Goal: Transaction & Acquisition: Purchase product/service

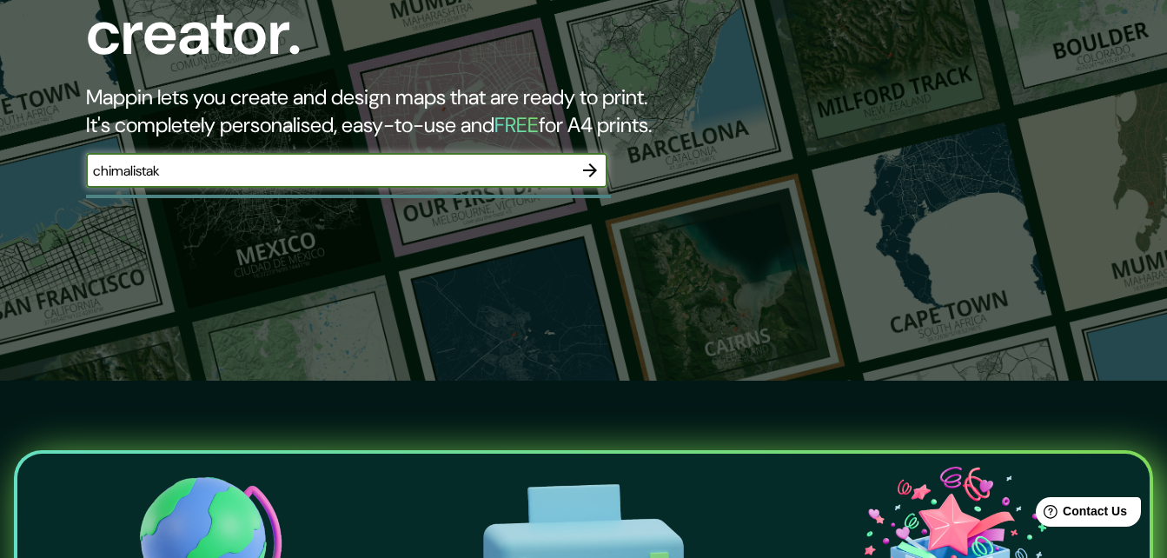
type input "chimalistak"
click at [591, 160] on icon "button" at bounding box center [590, 170] width 21 height 21
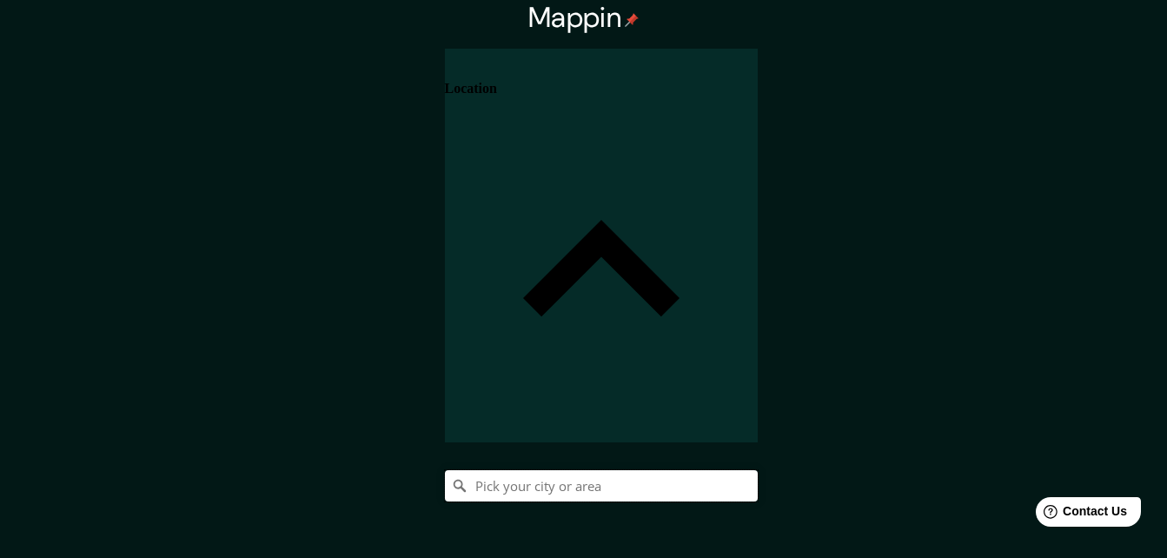
click at [758, 470] on input "Pick your city or area" at bounding box center [601, 485] width 313 height 31
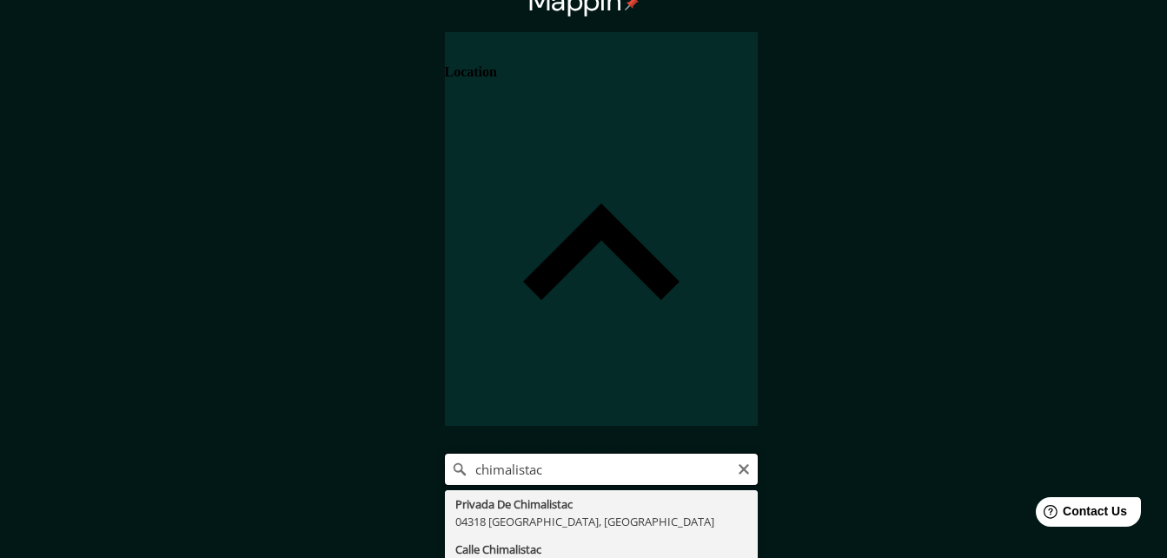
scroll to position [28, 0]
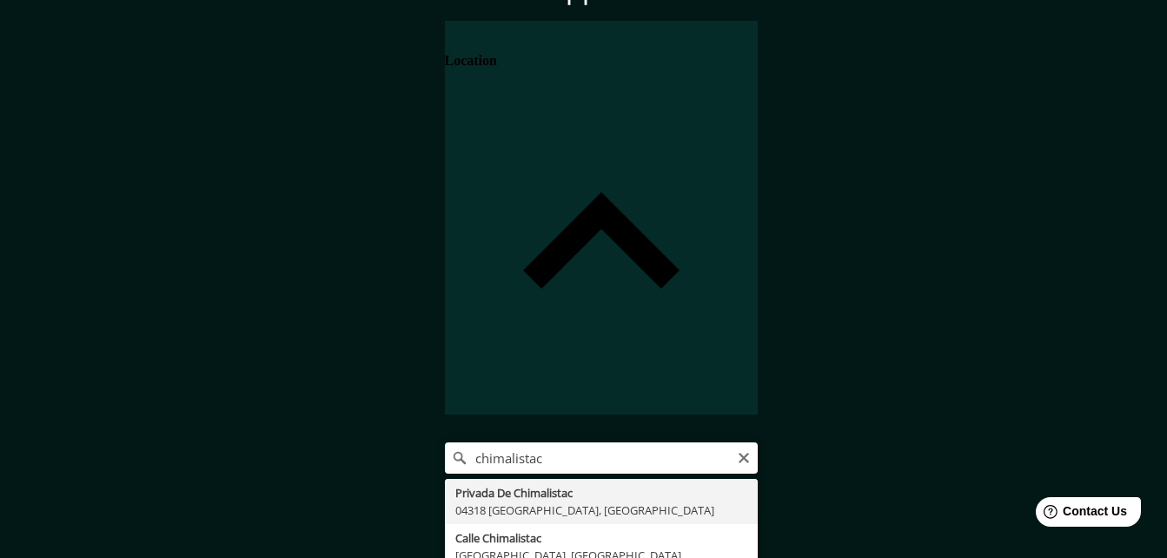
type input "Privada De Chimalistac, 04318 [GEOGRAPHIC_DATA], [GEOGRAPHIC_DATA]"
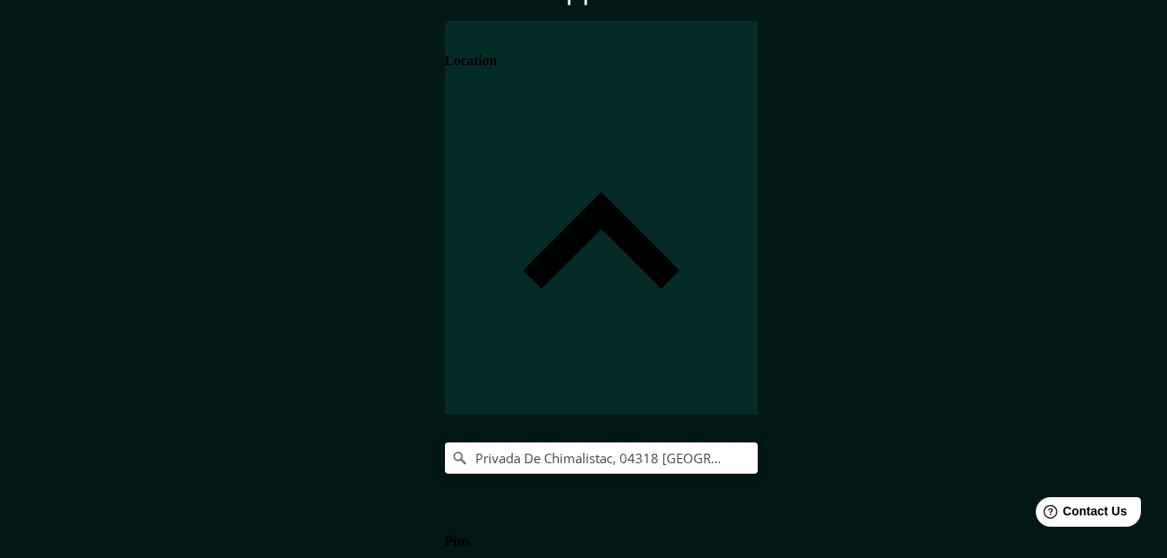
scroll to position [0, 0]
click at [751, 451] on icon "Clear" at bounding box center [744, 458] width 14 height 14
click at [758, 442] on input "Privada De Chimalistac, 04318 [GEOGRAPHIC_DATA], [GEOGRAPHIC_DATA]" at bounding box center [601, 457] width 313 height 31
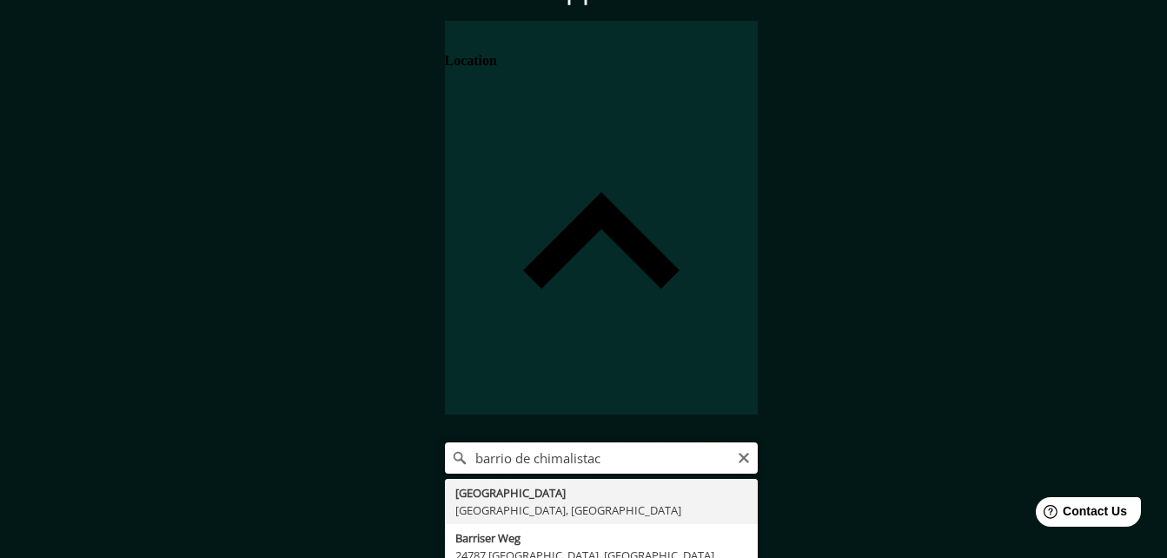
drag, startPoint x: 913, startPoint y: 181, endPoint x: 850, endPoint y: 186, distance: 62.8
click at [758, 442] on input "barrio de chimalistac" at bounding box center [601, 457] width 313 height 31
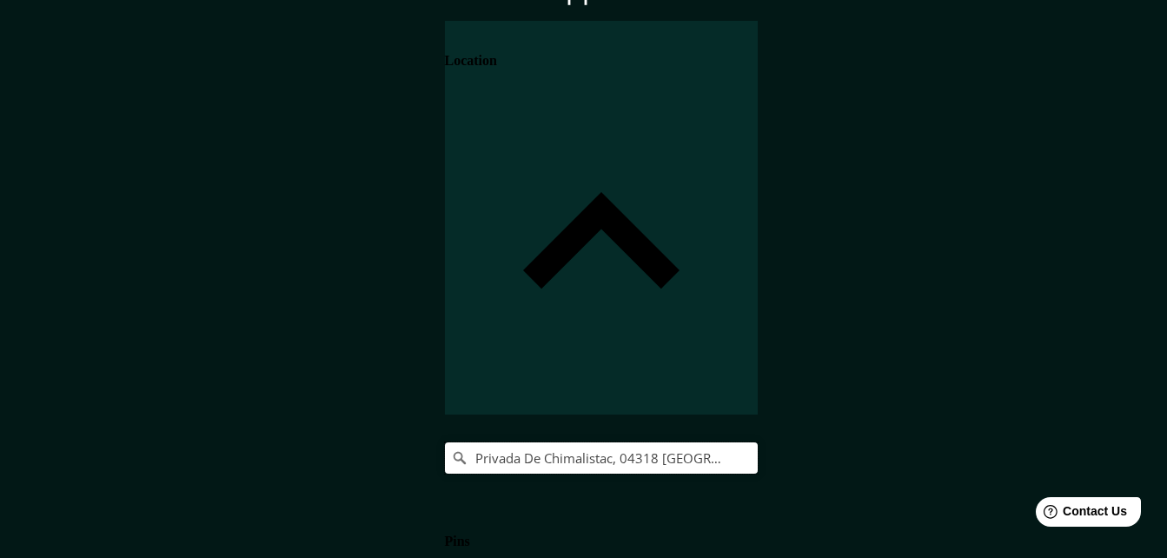
type input "Privada De Chimalistac, 04318 [GEOGRAPHIC_DATA], [GEOGRAPHIC_DATA]"
click at [749, 453] on icon "Clear" at bounding box center [744, 458] width 10 height 10
click at [758, 442] on input "Privada De Chimalistac, 04318 [GEOGRAPHIC_DATA], [GEOGRAPHIC_DATA]" at bounding box center [601, 457] width 313 height 31
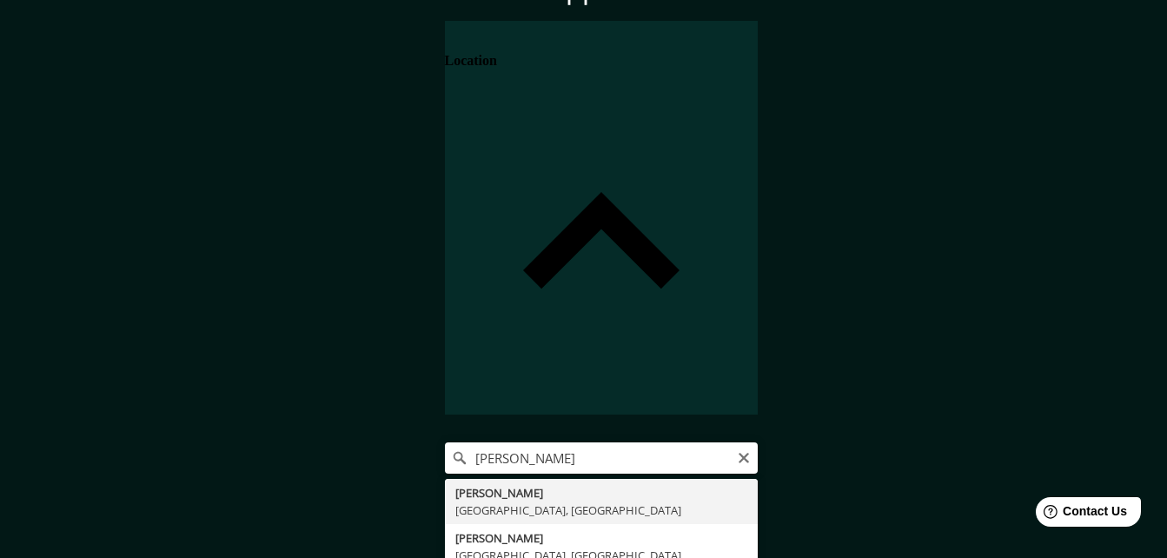
type input "[PERSON_NAME], [GEOGRAPHIC_DATA], [GEOGRAPHIC_DATA]"
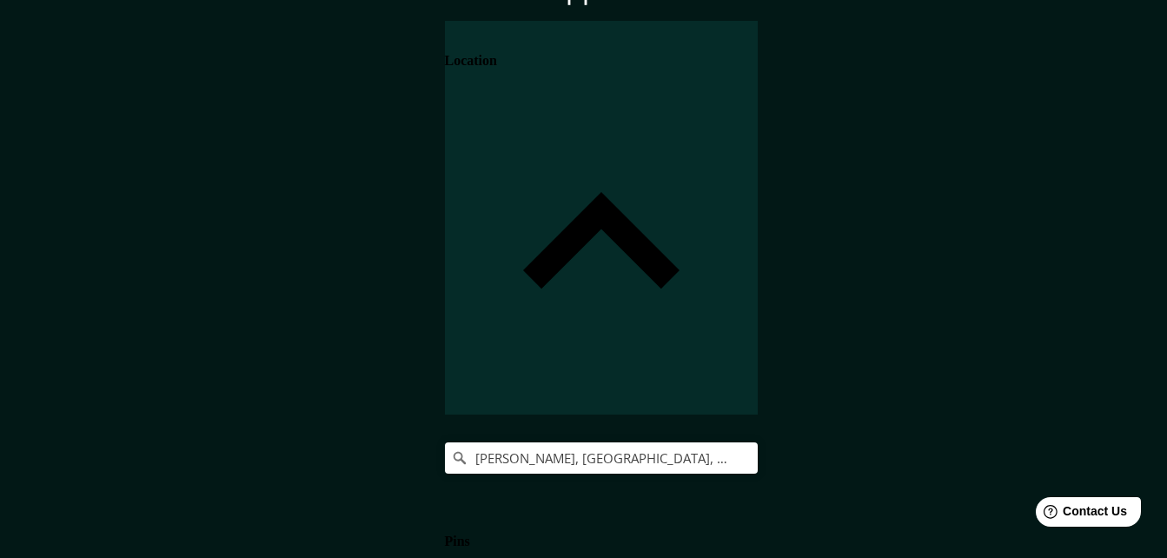
click at [470, 534] on h4 "Pins" at bounding box center [457, 542] width 25 height 16
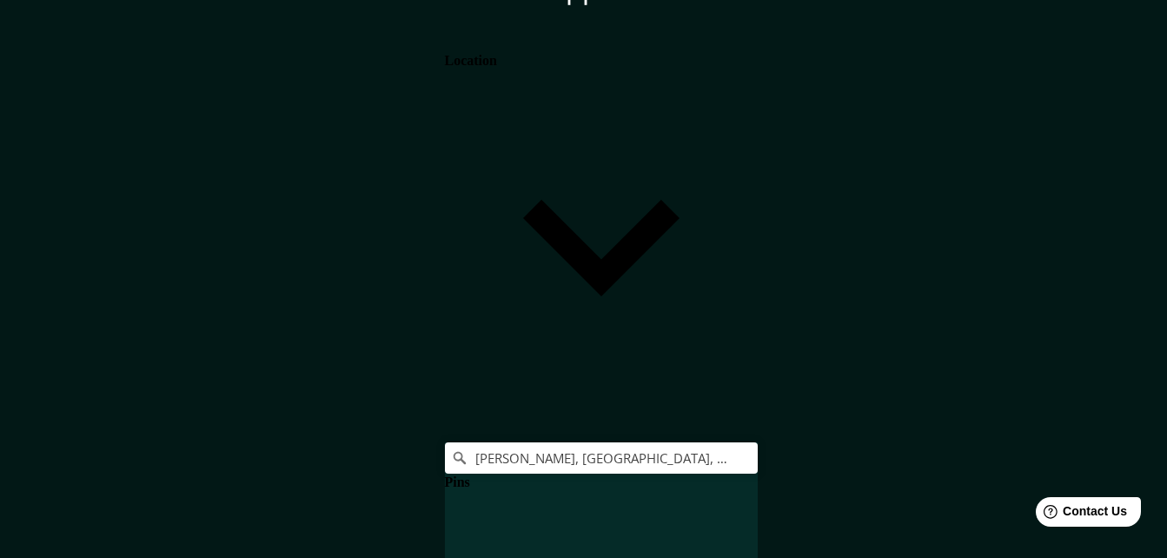
click at [470, 475] on h4 "Pins" at bounding box center [457, 483] width 25 height 16
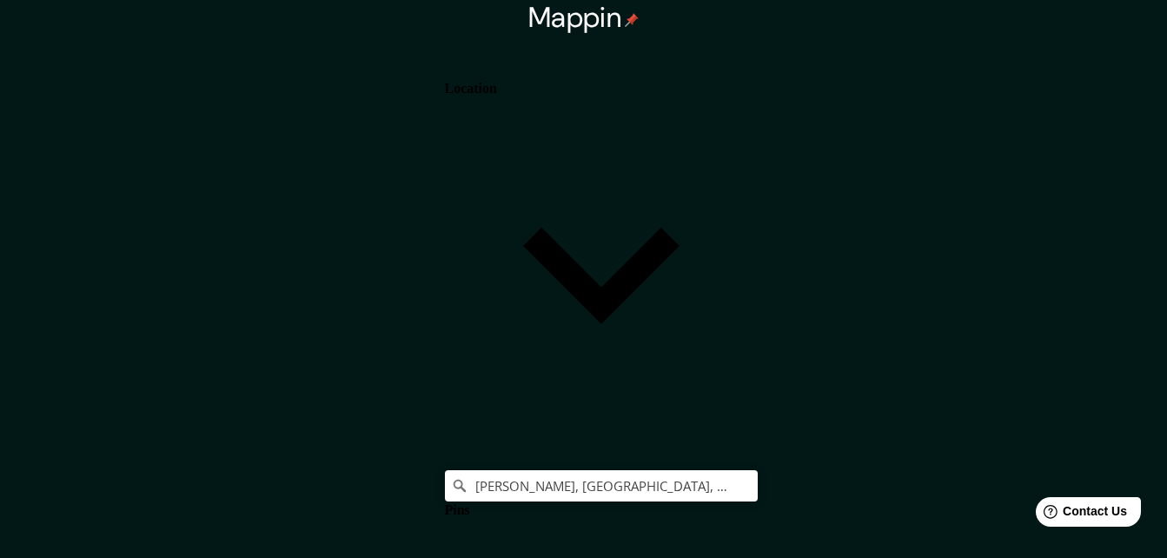
click at [758, 108] on div "Location" at bounding box center [601, 246] width 313 height 394
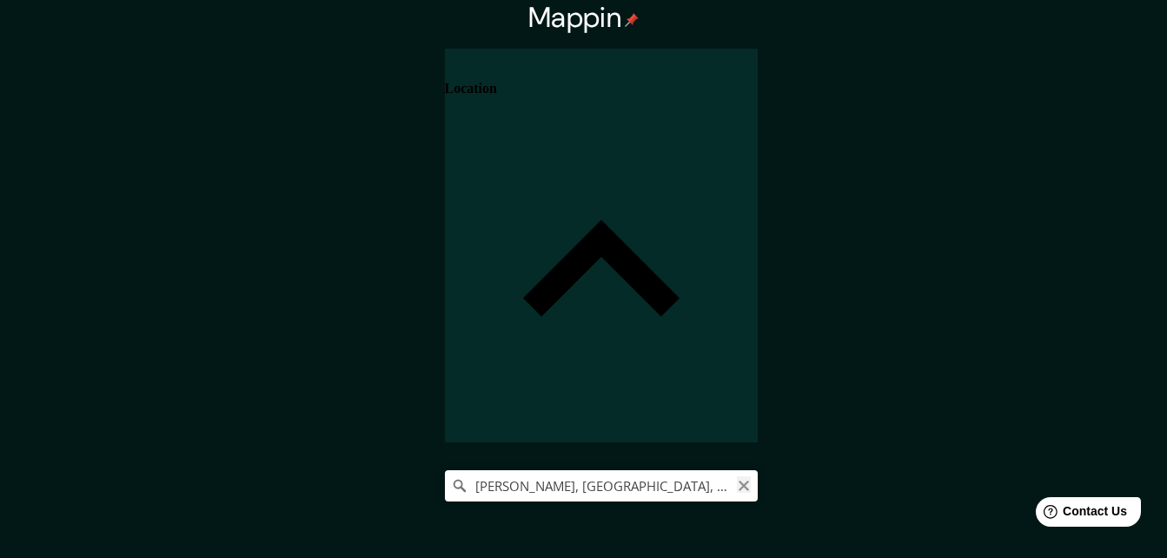
click at [751, 479] on icon "Clear" at bounding box center [744, 486] width 14 height 14
click at [758, 470] on input "[PERSON_NAME], [GEOGRAPHIC_DATA], [GEOGRAPHIC_DATA]" at bounding box center [601, 485] width 313 height 31
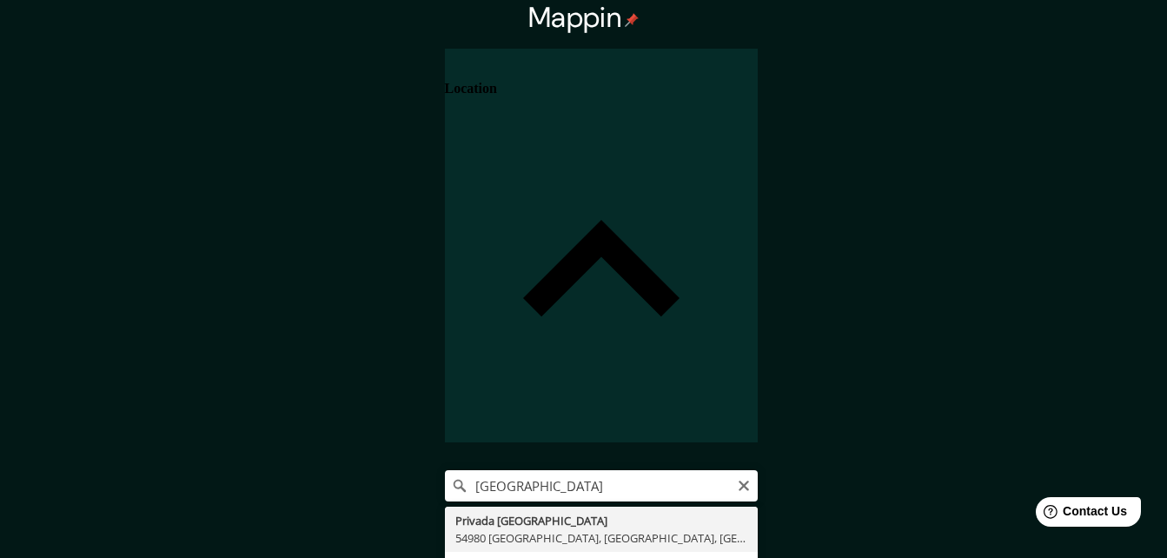
type input "Privada [GEOGRAPHIC_DATA], [GEOGRAPHIC_DATA], [GEOGRAPHIC_DATA], [GEOGRAPHIC_DA…"
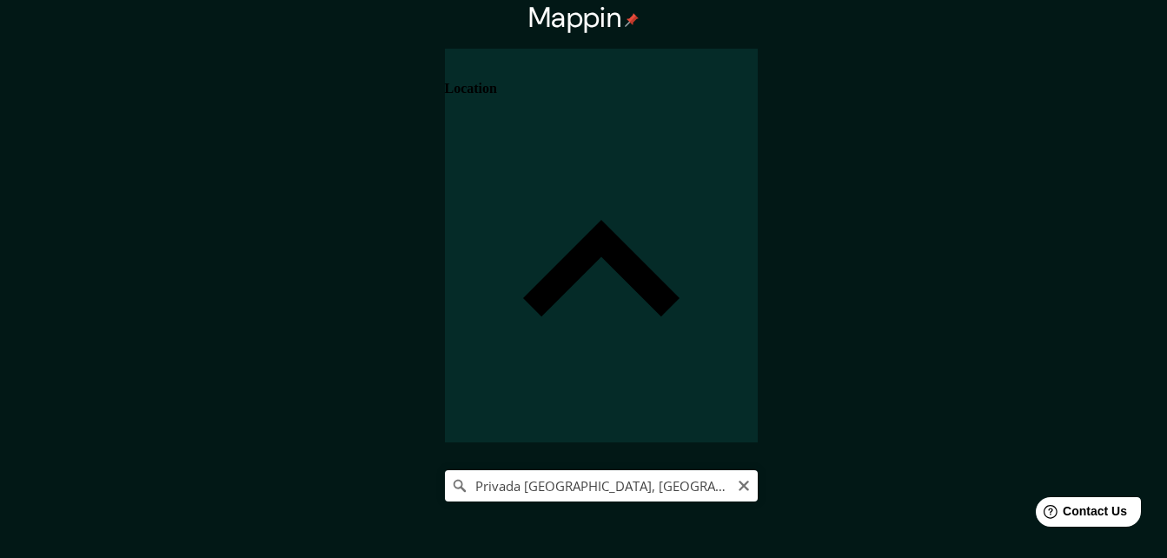
click at [749, 481] on icon "Clear" at bounding box center [744, 486] width 10 height 10
click at [758, 470] on input "Privada [GEOGRAPHIC_DATA], [GEOGRAPHIC_DATA], [GEOGRAPHIC_DATA], [GEOGRAPHIC_DA…" at bounding box center [601, 485] width 313 height 31
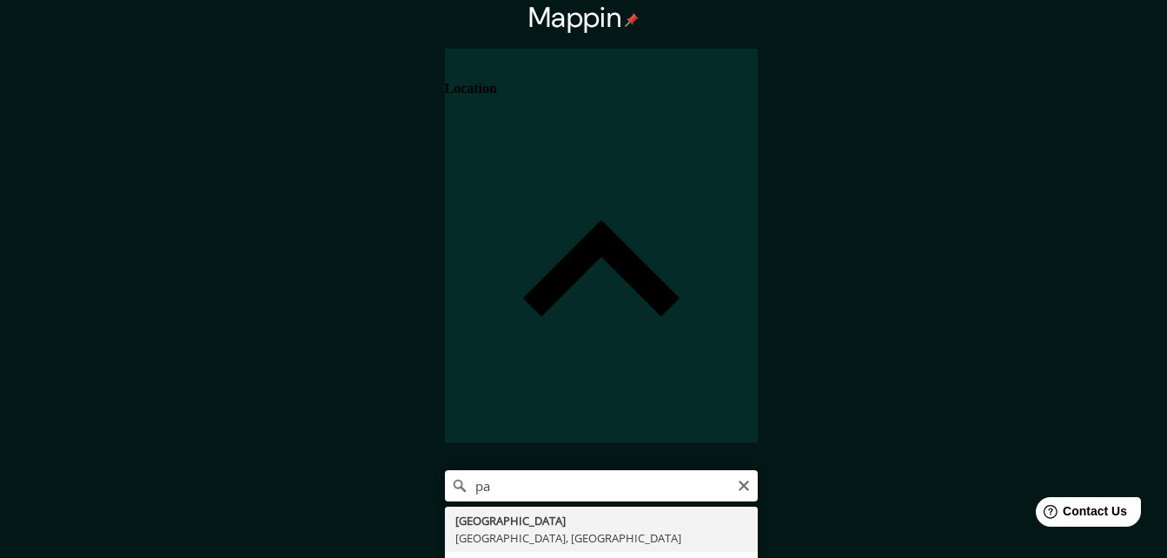
type input "p"
type input "m"
type input "p"
type input "[GEOGRAPHIC_DATA], [GEOGRAPHIC_DATA]"
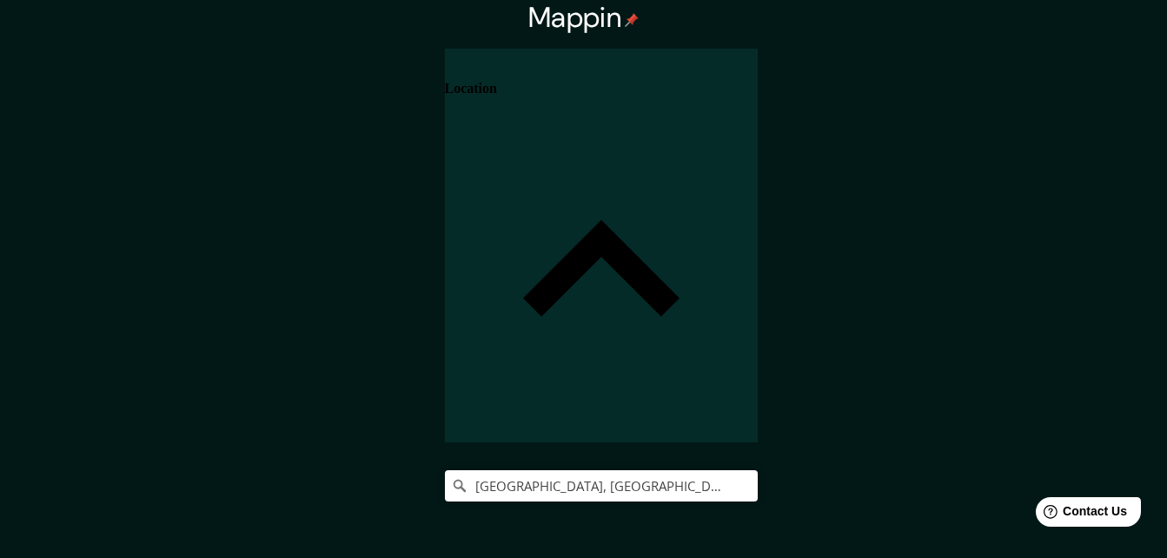
scroll to position [107, 0]
click at [909, 466] on body "Mappin Location [GEOGRAPHIC_DATA], [GEOGRAPHIC_DATA], [GEOGRAPHIC_DATA] Pins St…" at bounding box center [583, 279] width 1167 height 558
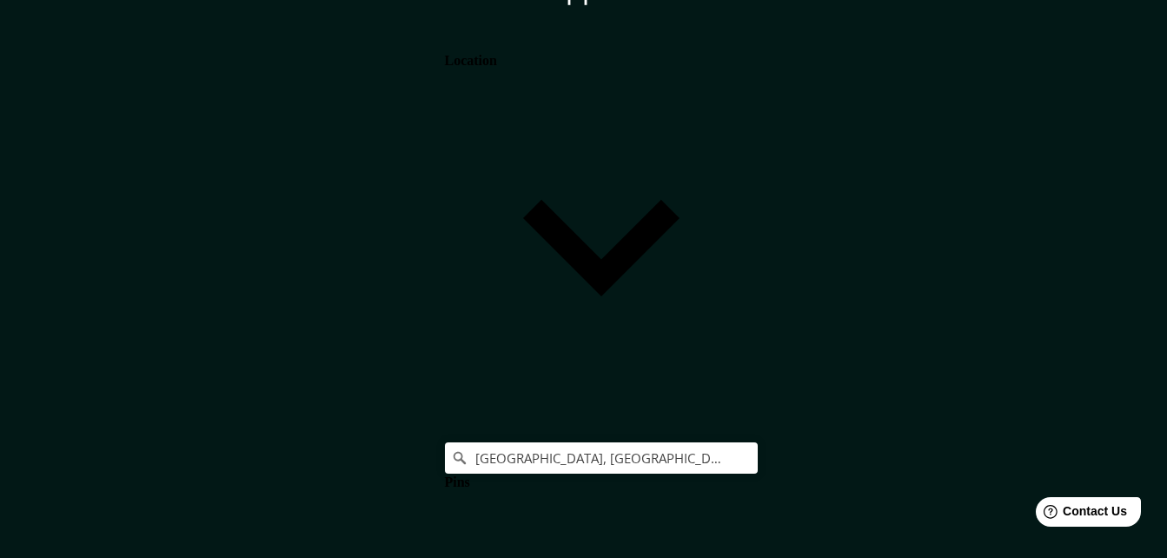
click at [851, 470] on body "Mappin Location [GEOGRAPHIC_DATA], [GEOGRAPHIC_DATA], [GEOGRAPHIC_DATA] Pins St…" at bounding box center [583, 251] width 1167 height 558
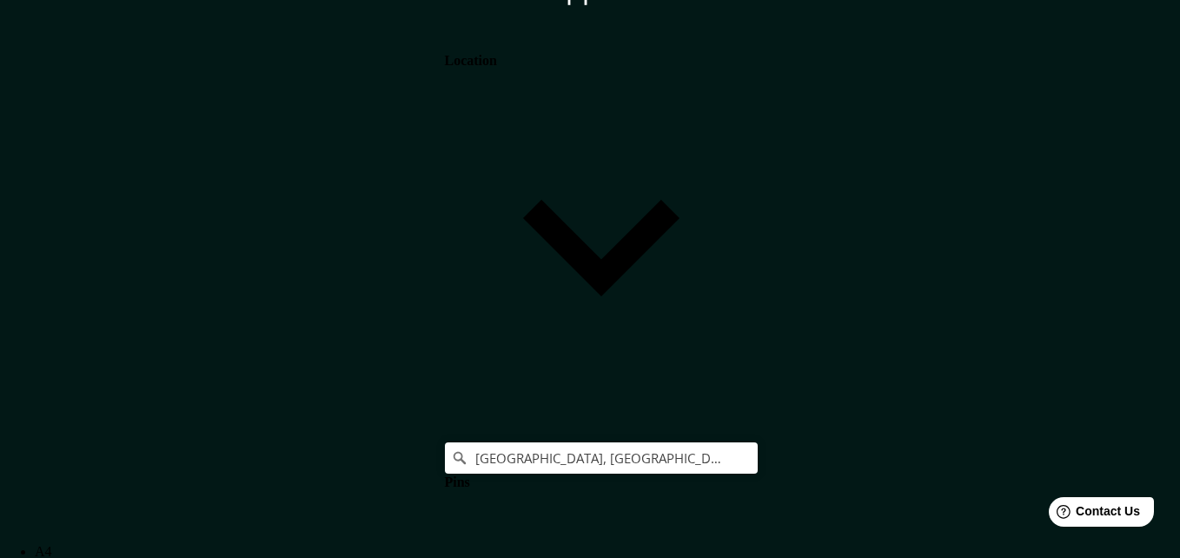
click at [851, 544] on li "A4" at bounding box center [601, 552] width 1133 height 16
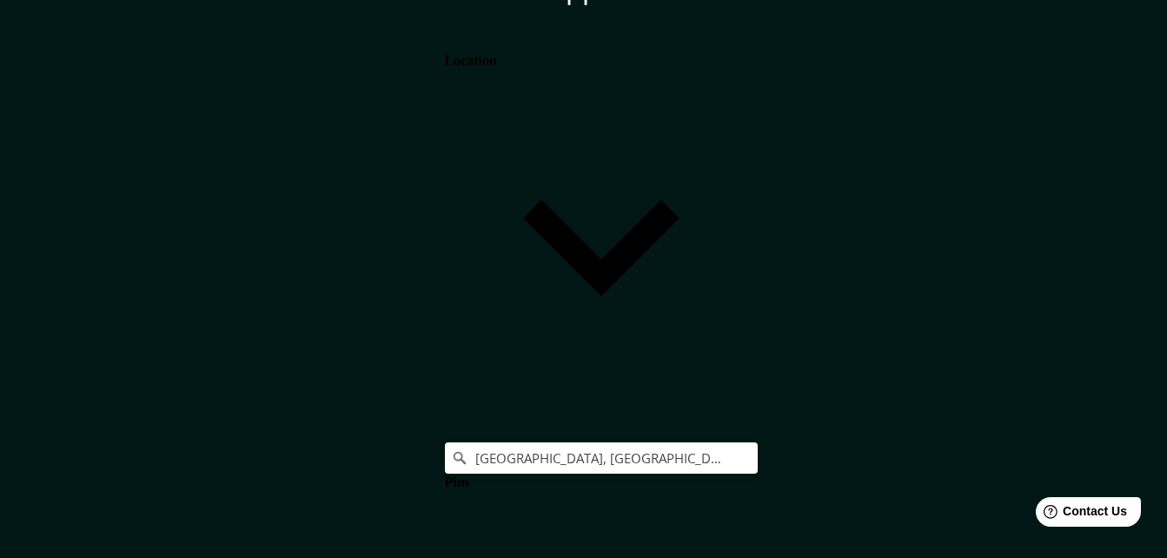
scroll to position [0, 0]
click at [470, 475] on h4 "Pins" at bounding box center [457, 483] width 25 height 16
type input "164"
type input "33"
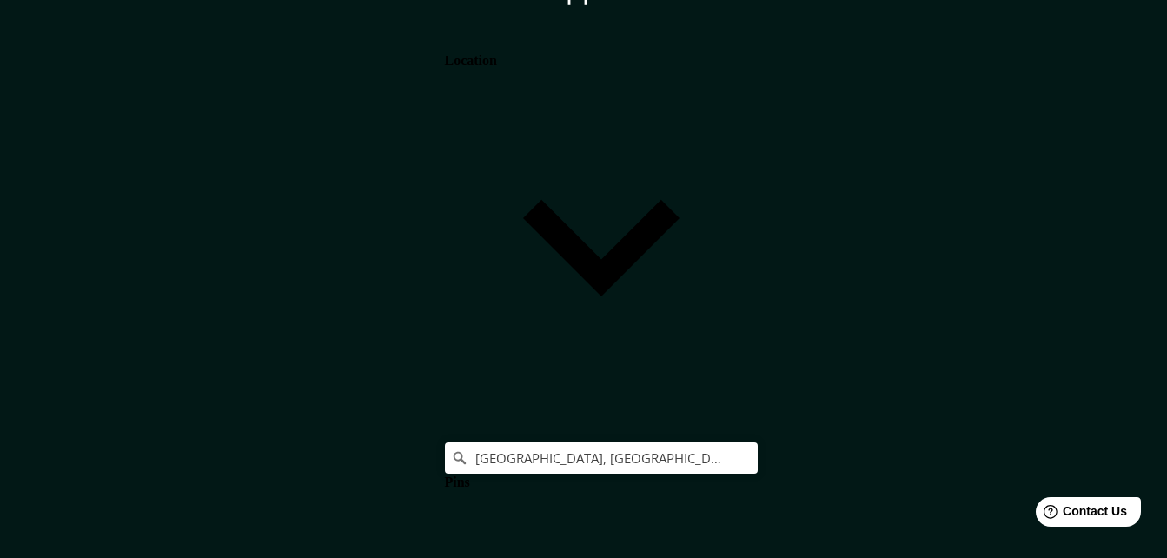
type input "16"
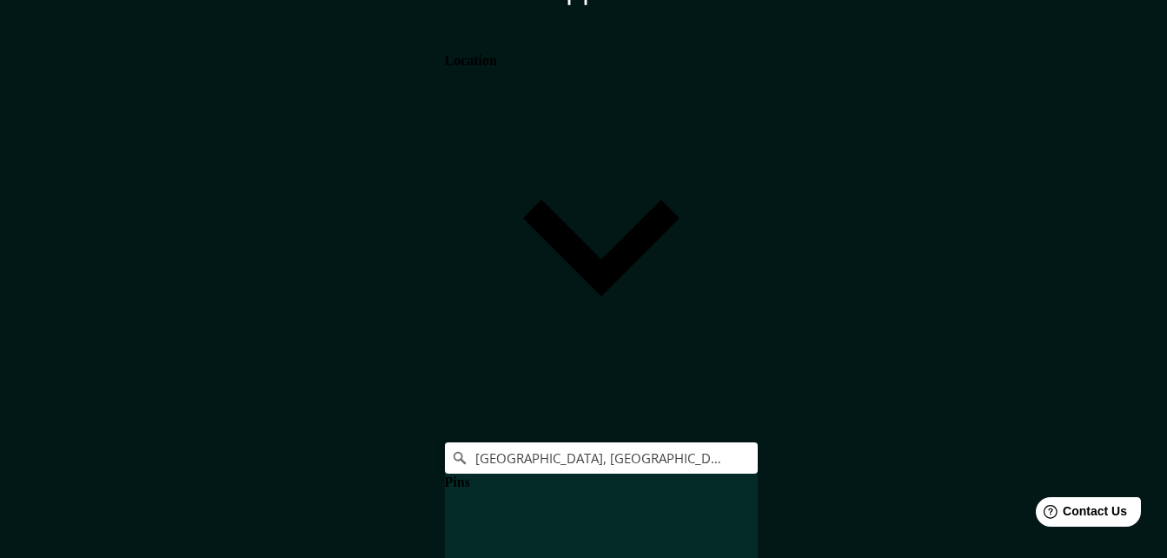
type input "164"
type input "33"
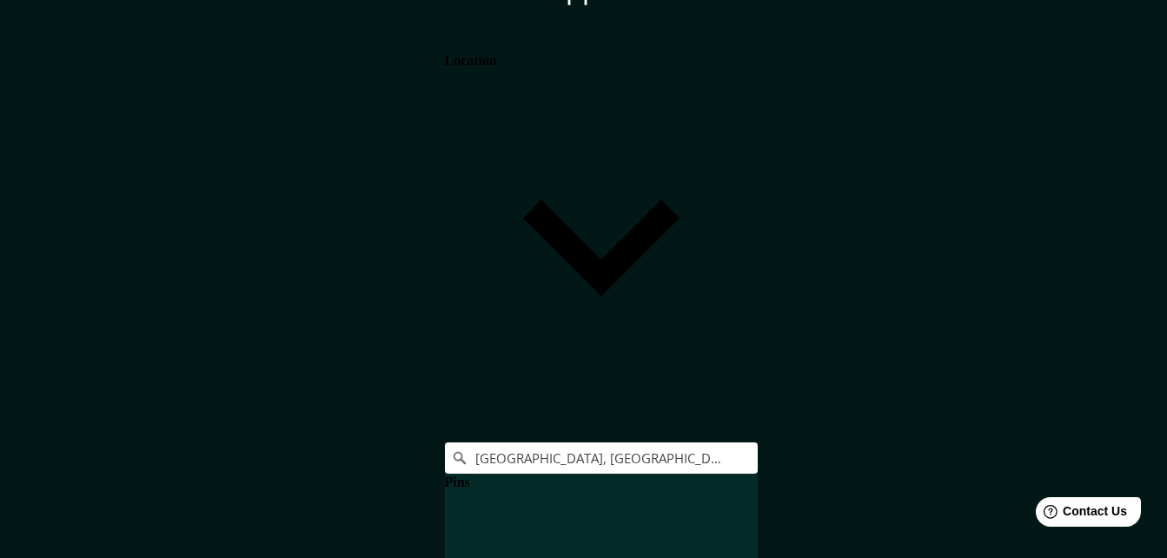
type input "16"
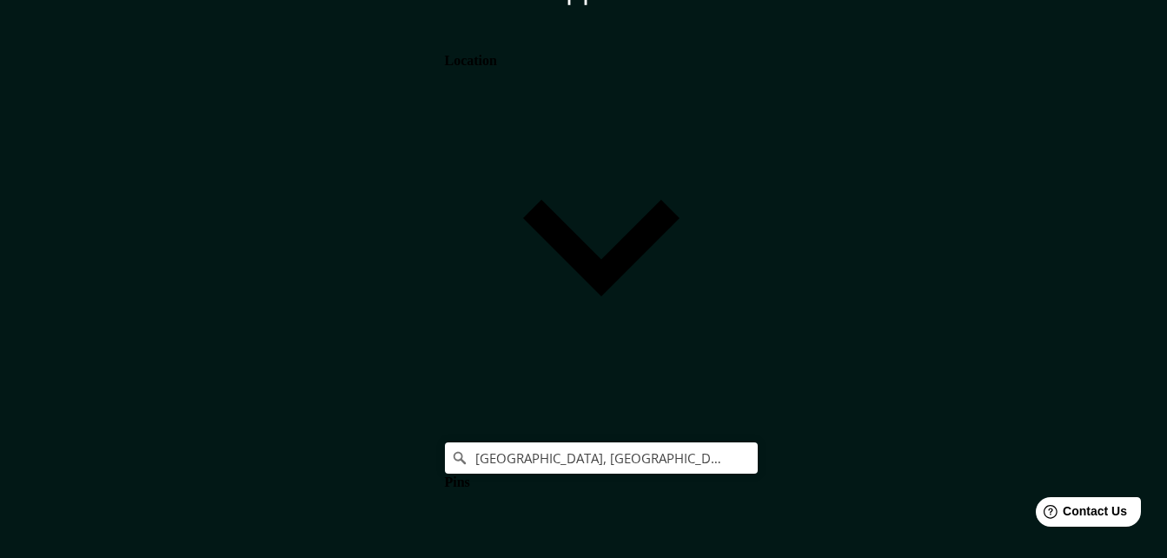
type input "164"
type input "33"
type input "16"
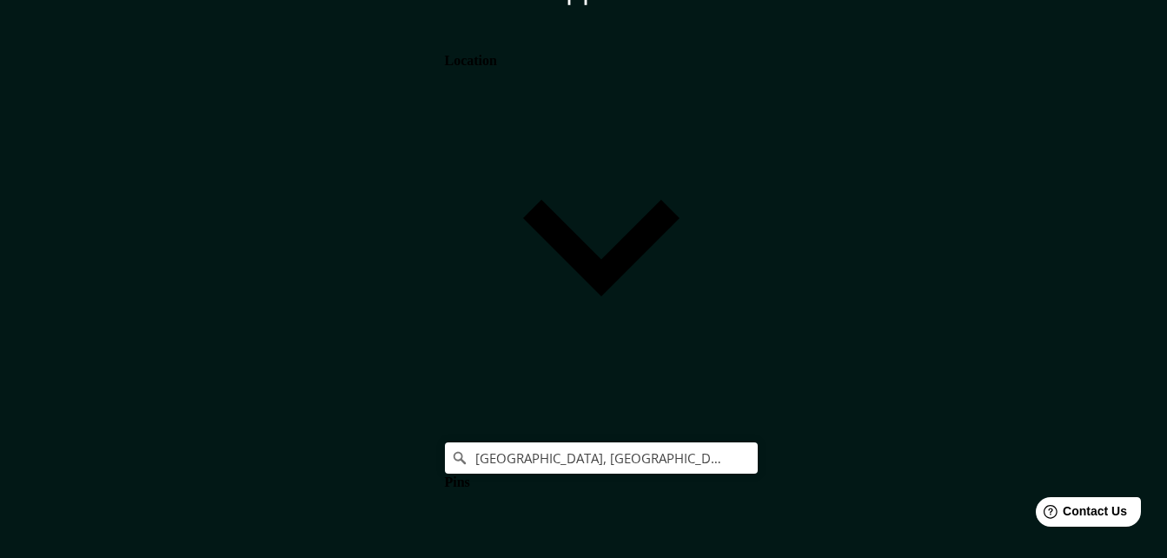
scroll to position [378, 0]
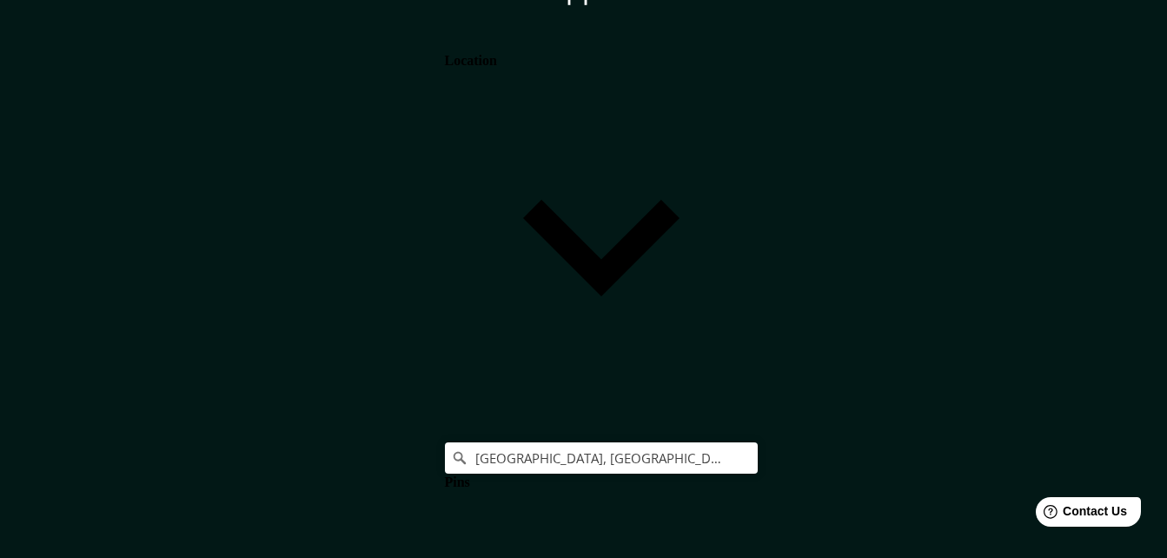
type input "164"
type input "33"
type input "16"
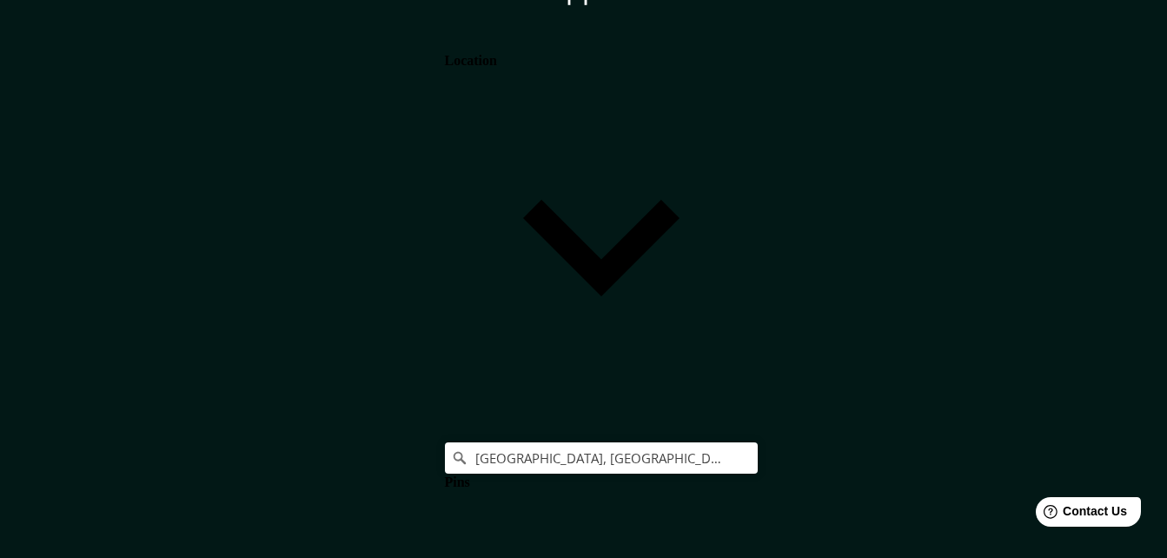
type input "164"
type input "33"
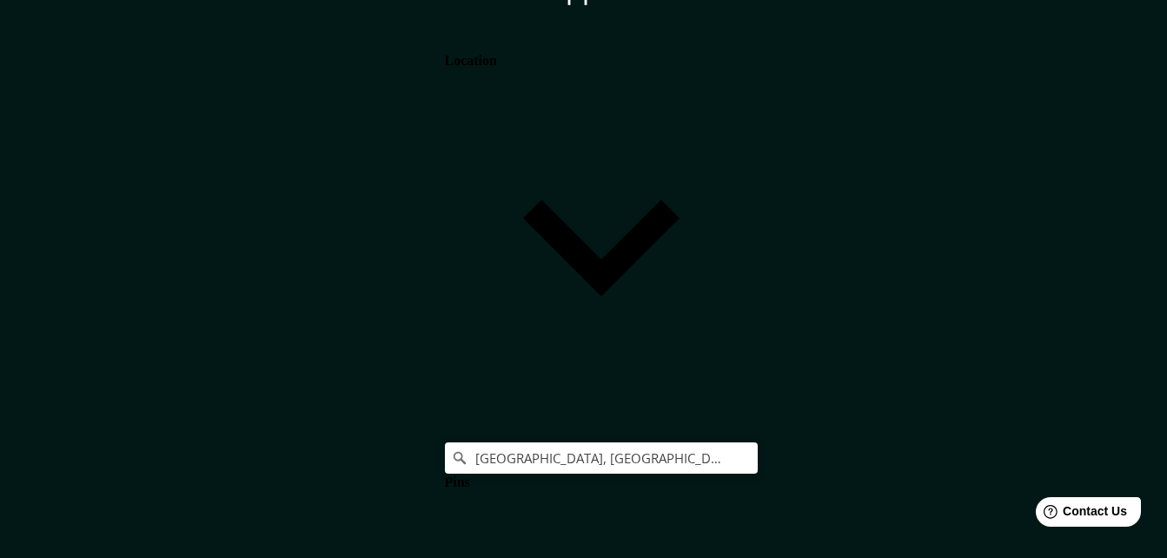
type input "164"
type input "33"
type input "16"
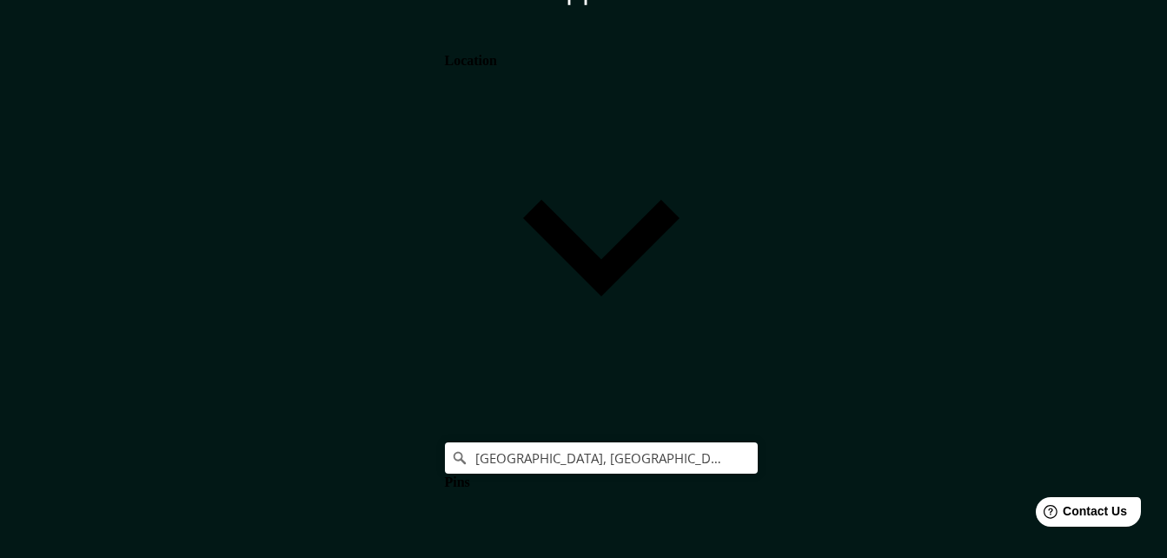
type input "164"
type input "33"
type input "16"
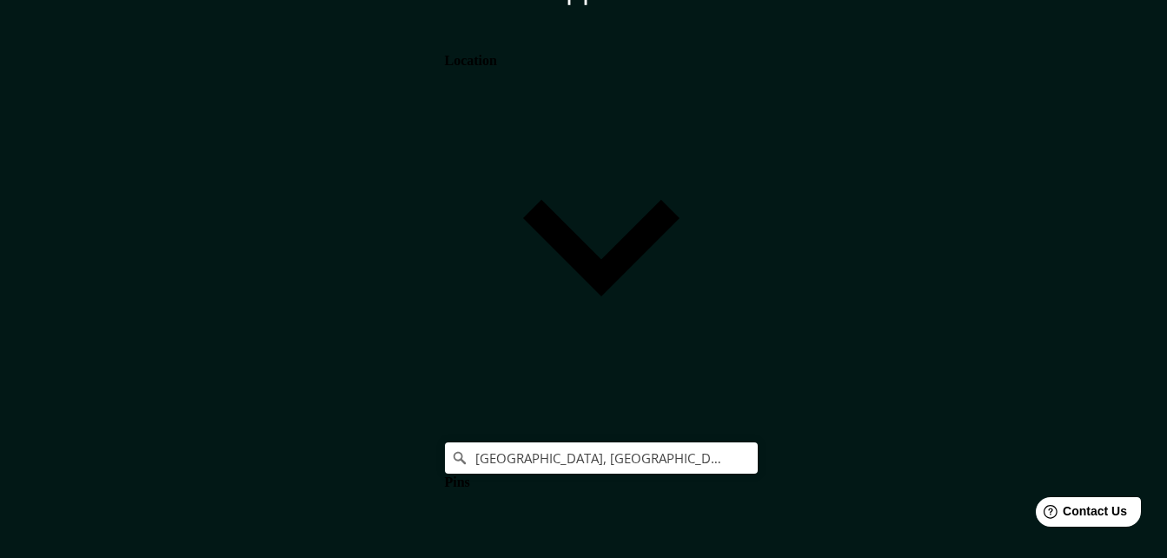
scroll to position [67, 0]
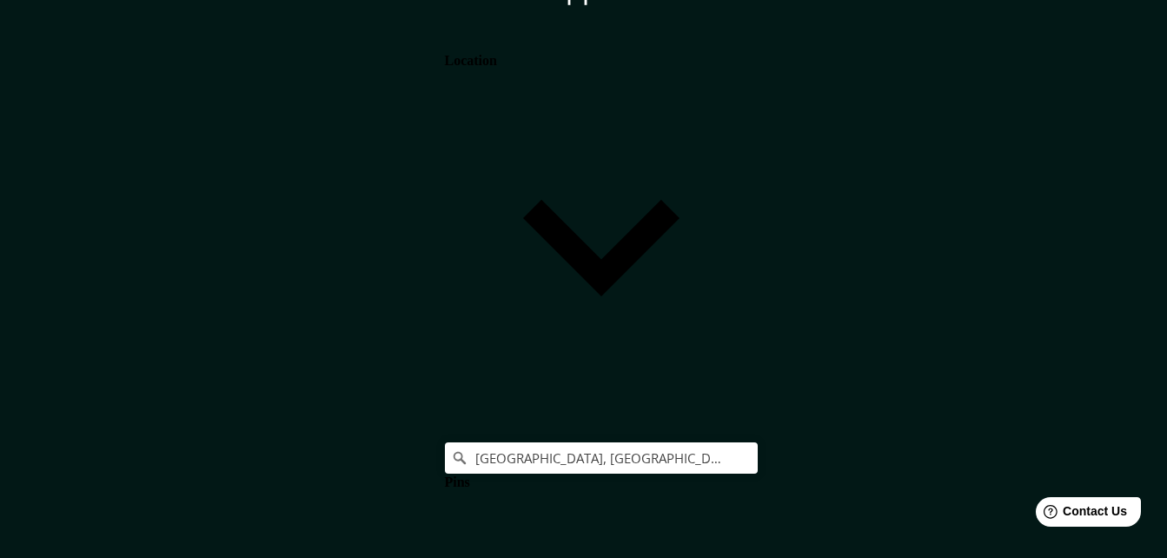
type input "164"
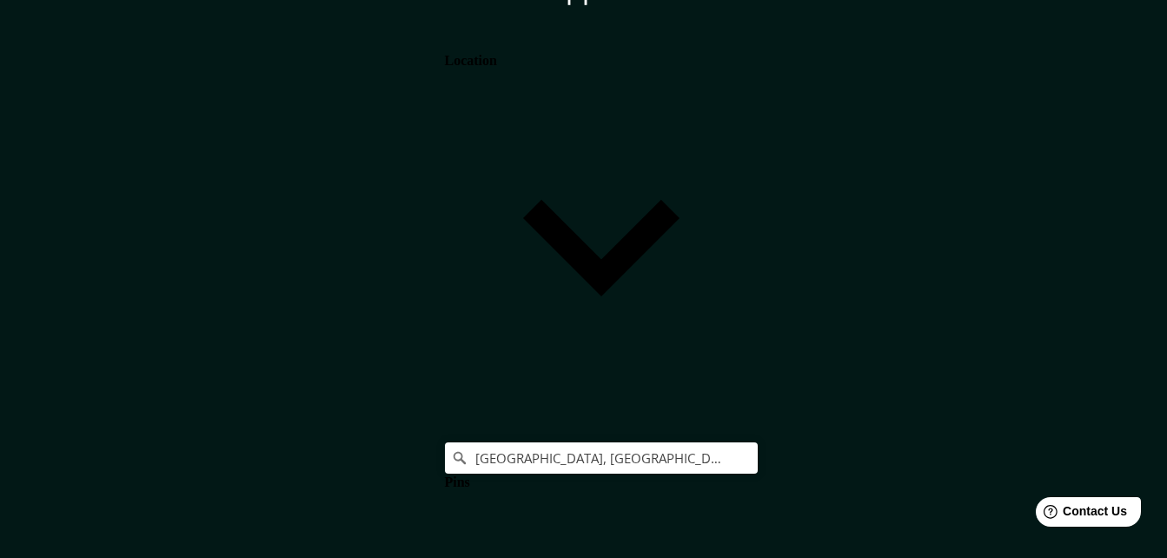
type input "33"
type input "16"
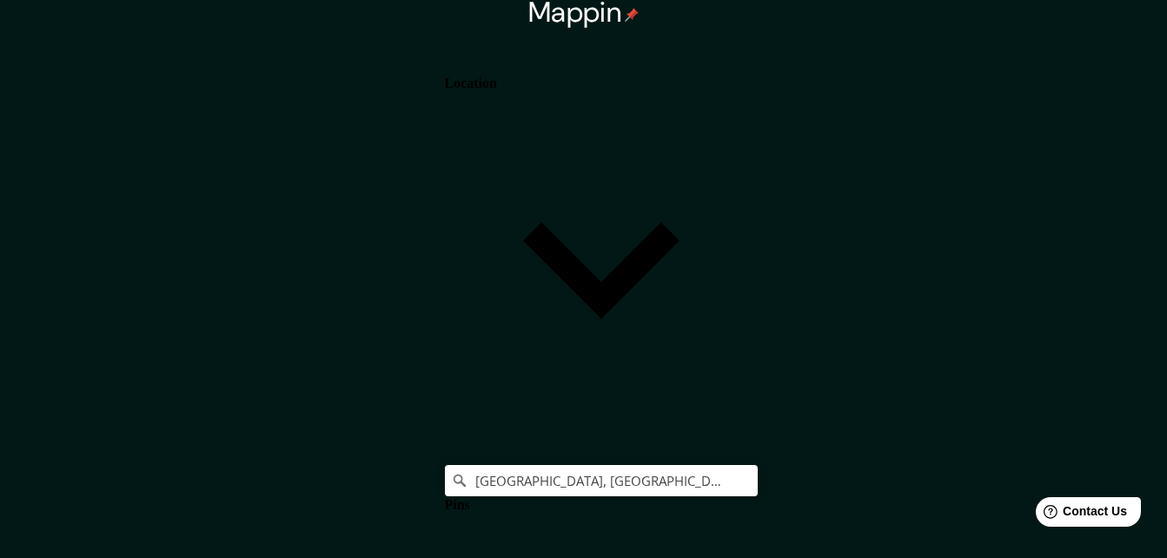
scroll to position [0, 0]
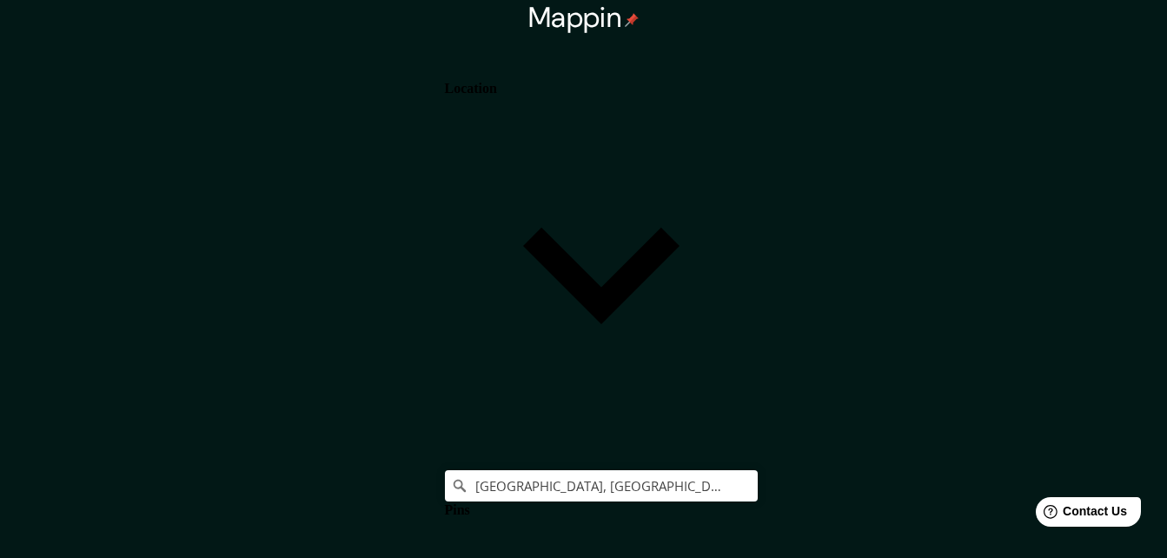
type input "164"
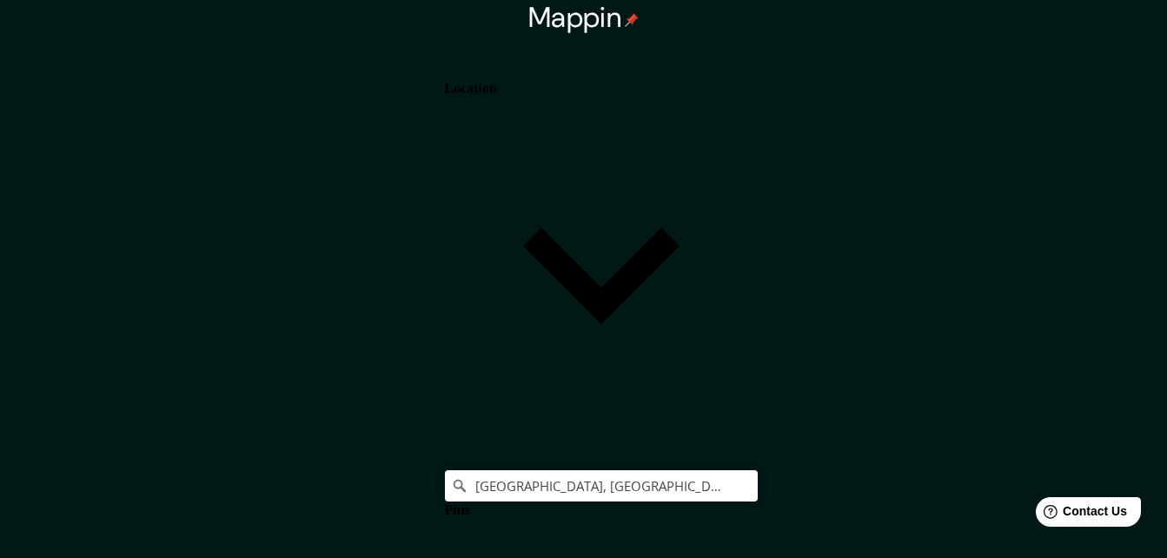
drag, startPoint x: 909, startPoint y: 46, endPoint x: 809, endPoint y: 30, distance: 101.2
type input "164"
type input "33"
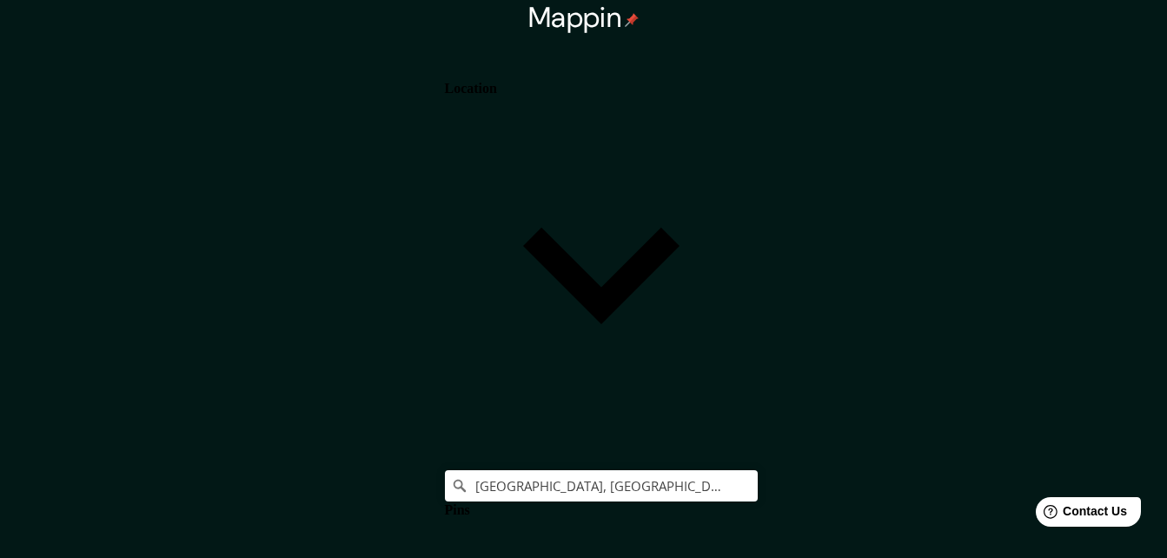
type input "16"
type input "C"
type input "164"
type input "33"
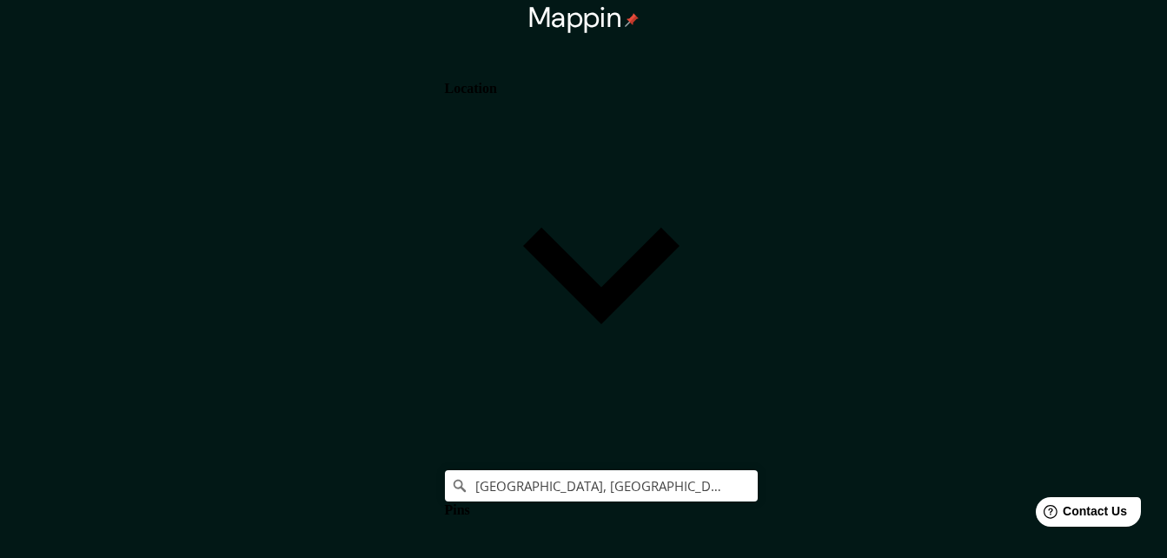
type input "16"
type input "CH"
type input "164"
type input "33"
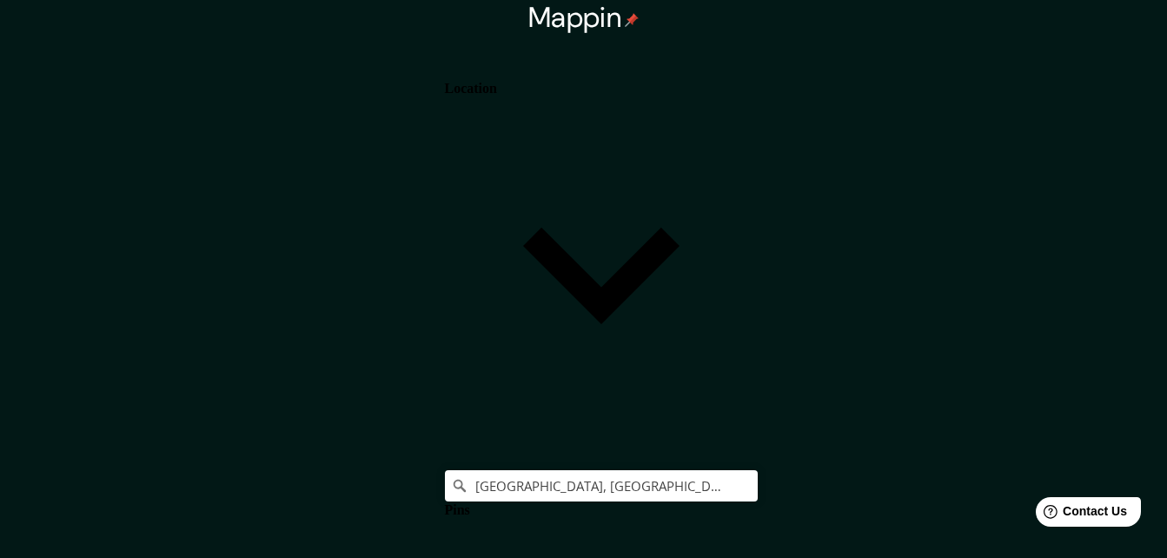
type input "16"
type input "CHI"
type input "164"
type input "33"
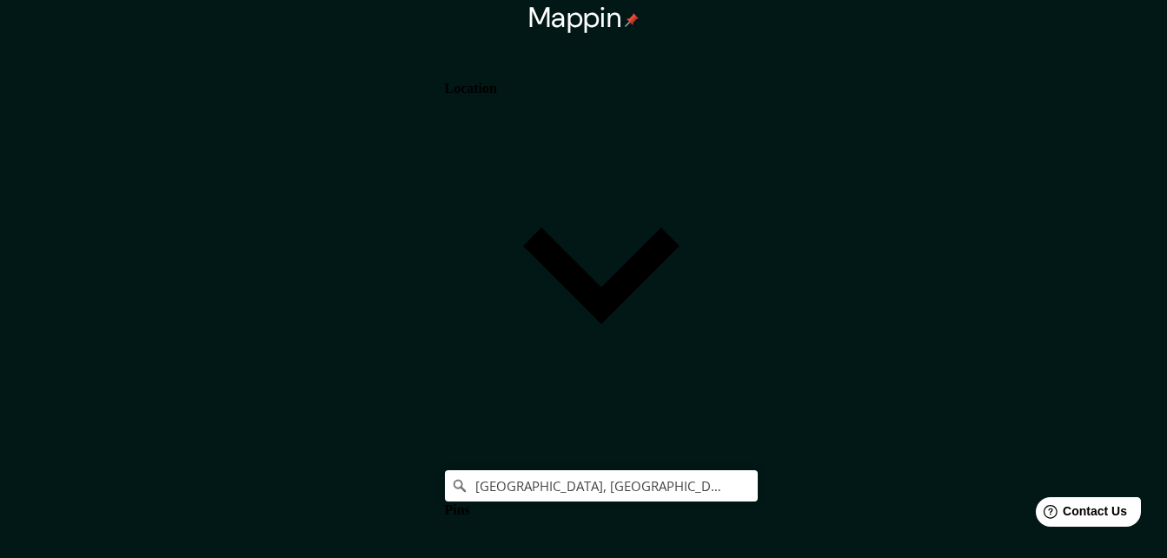
type input "16"
type input "CHIM"
type input "164"
type input "33"
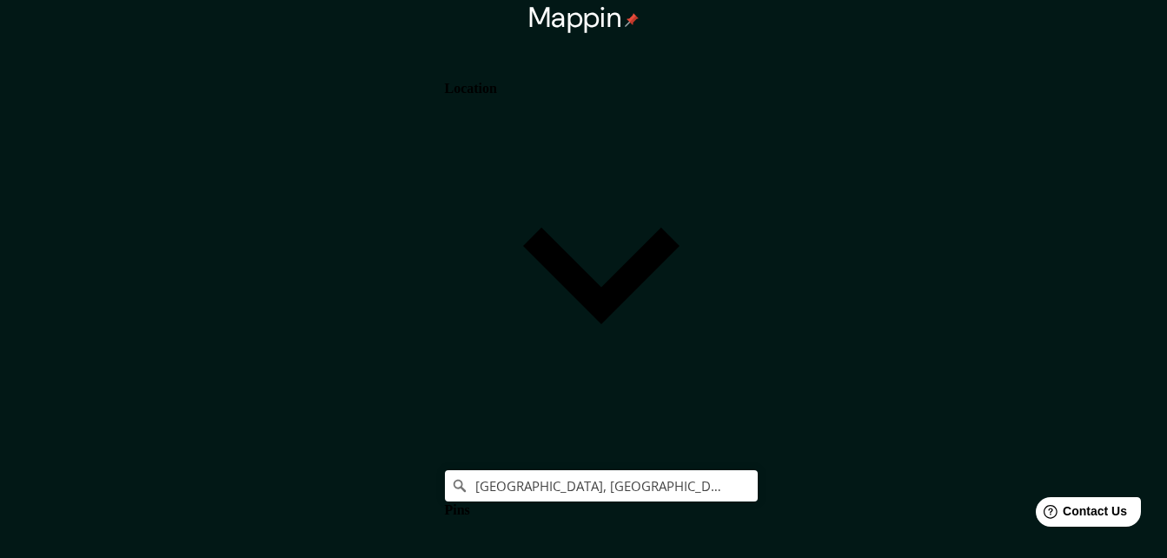
type input "16"
type input "CHIMA"
type input "164"
type input "33"
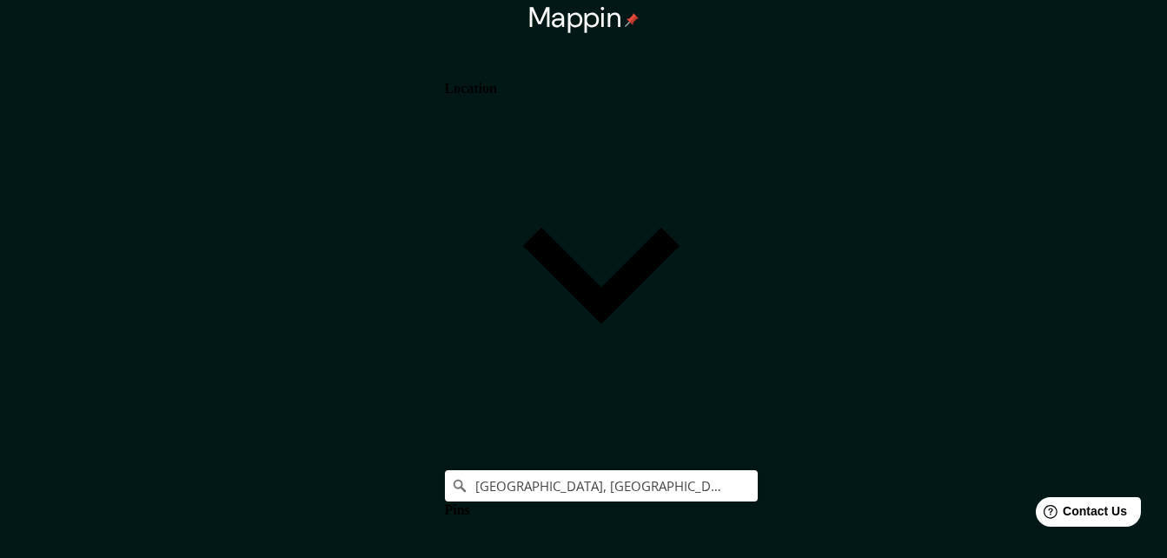
type input "16"
type input "[PERSON_NAME]"
type input "164"
type input "33"
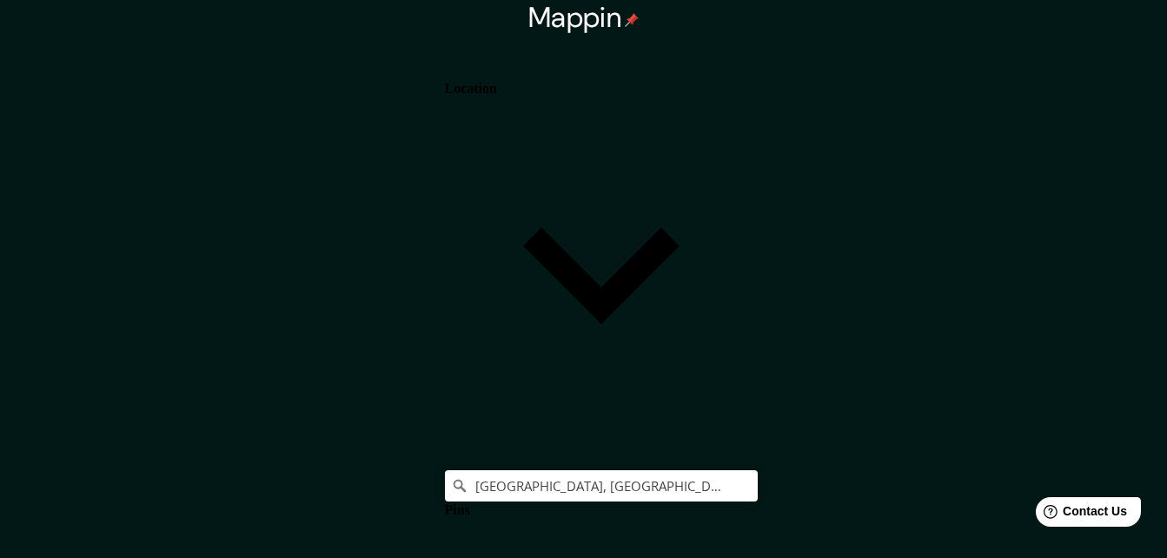
type input "16"
type input "CHIMALI"
type input "164"
type input "33"
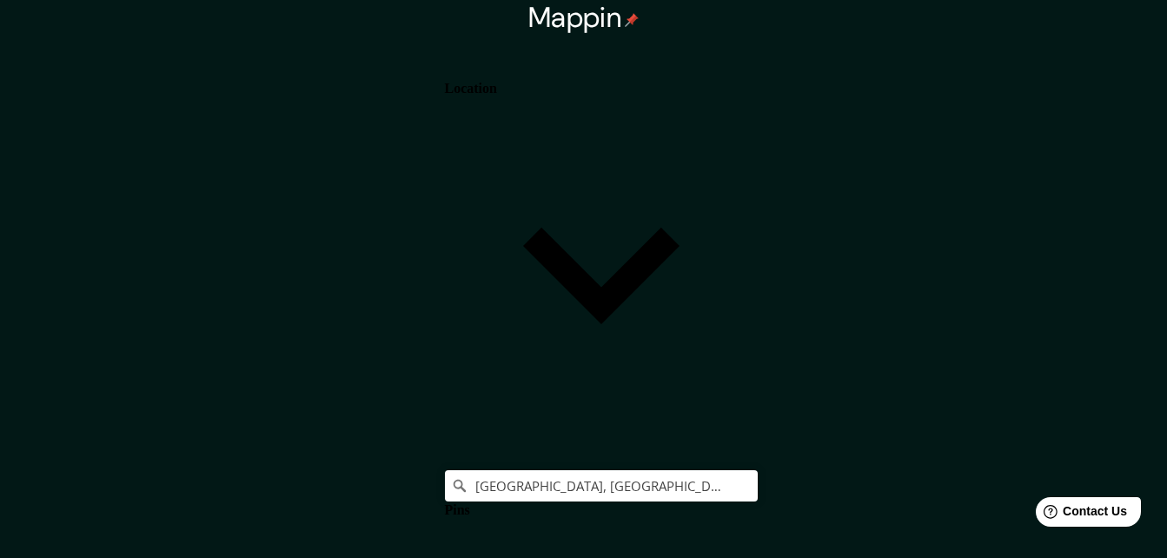
type input "16"
type input "CHIMALIS"
type input "164"
type input "33"
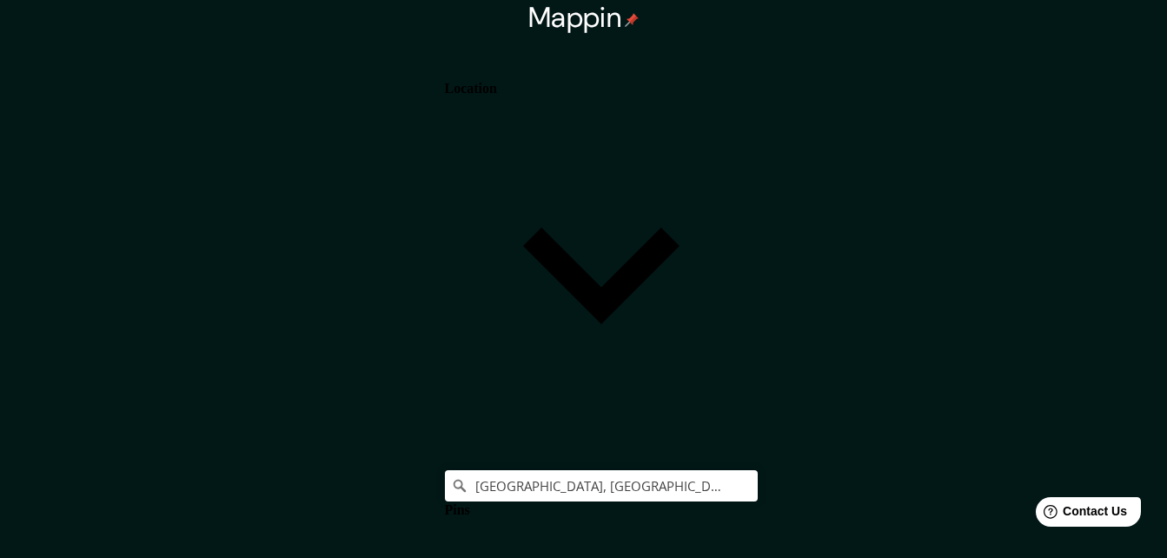
type input "16"
type input "CHIMALIST"
type input "164"
type input "33"
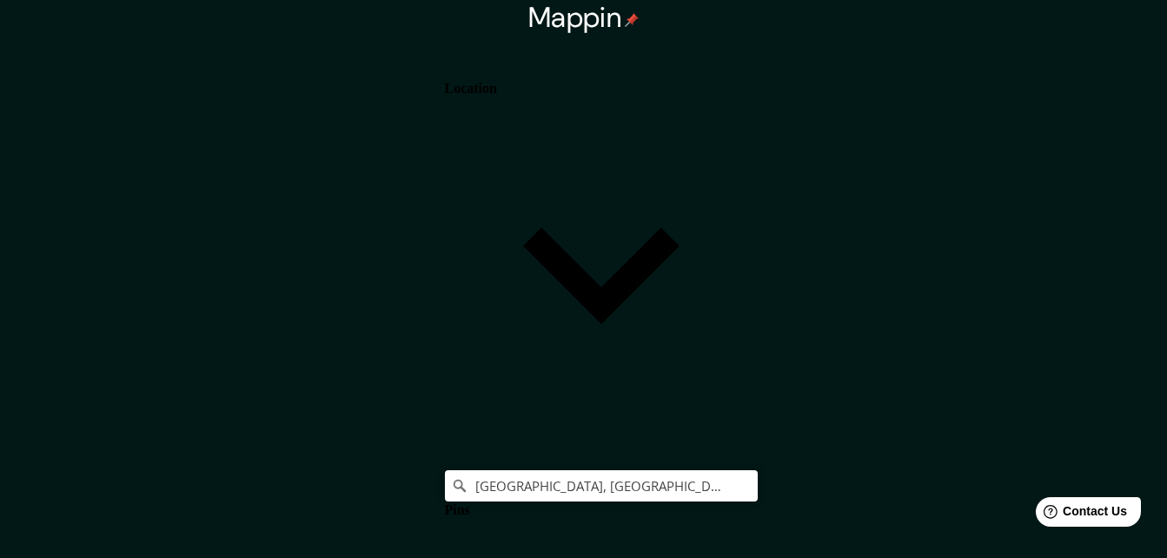
type input "16"
type input "CHIMALISTA"
type input "164"
type input "33"
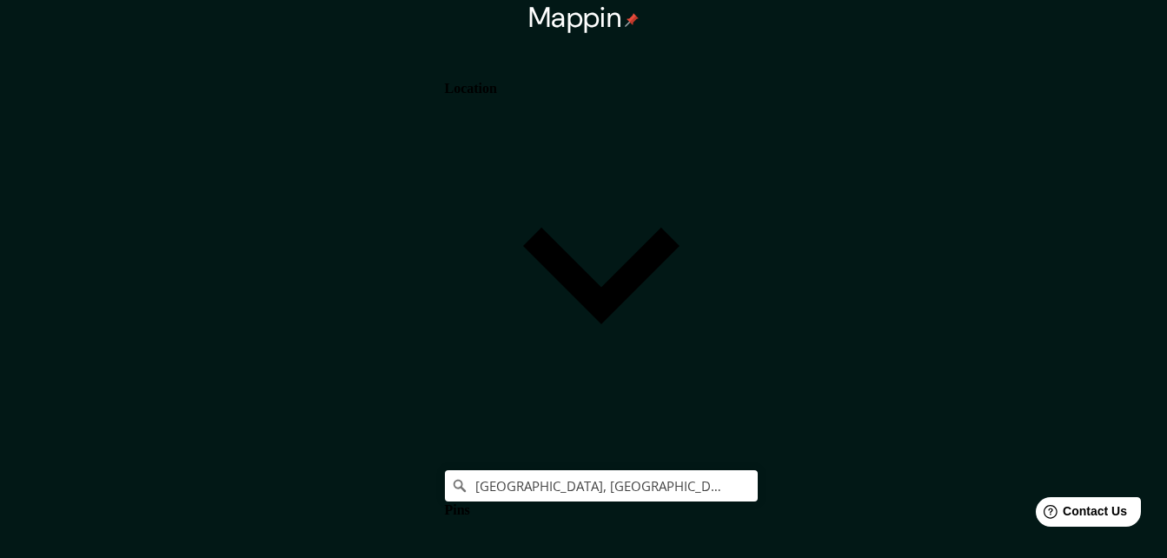
type input "16"
type input "CHIMALISTAC"
type input "164"
type input "33"
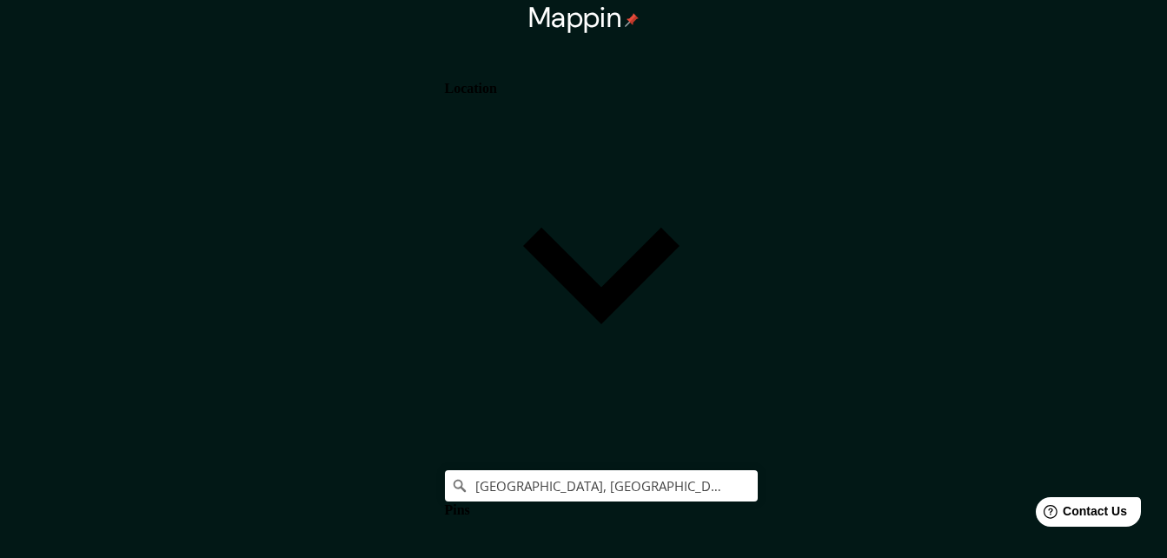
type input "16"
type input "CHIMALISTAC"
drag, startPoint x: 931, startPoint y: 93, endPoint x: 825, endPoint y: 82, distance: 106.6
type input "164"
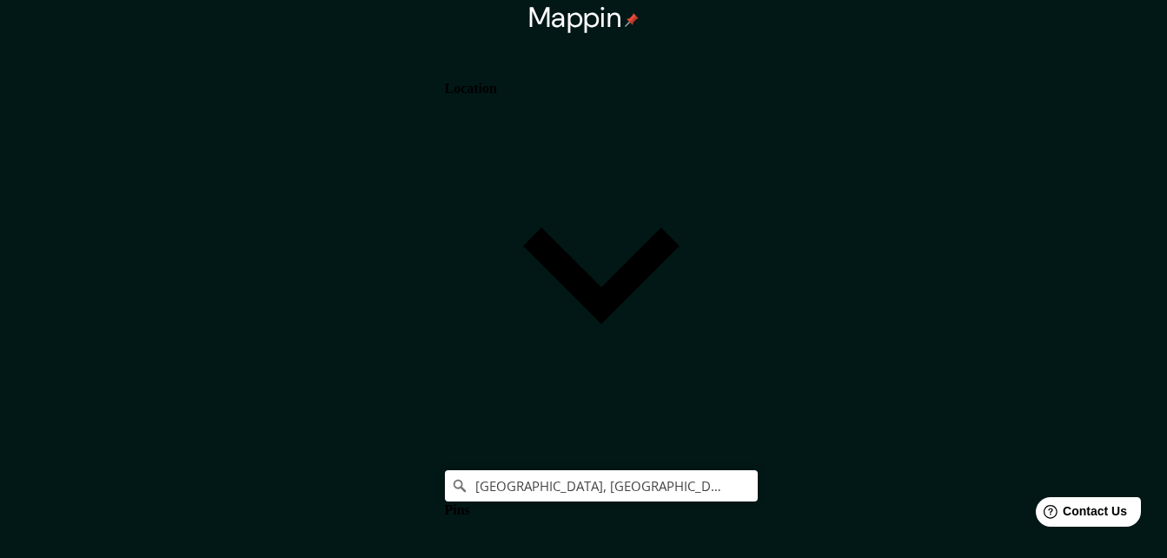
type input "33"
type input "16"
type input "C"
type input "164"
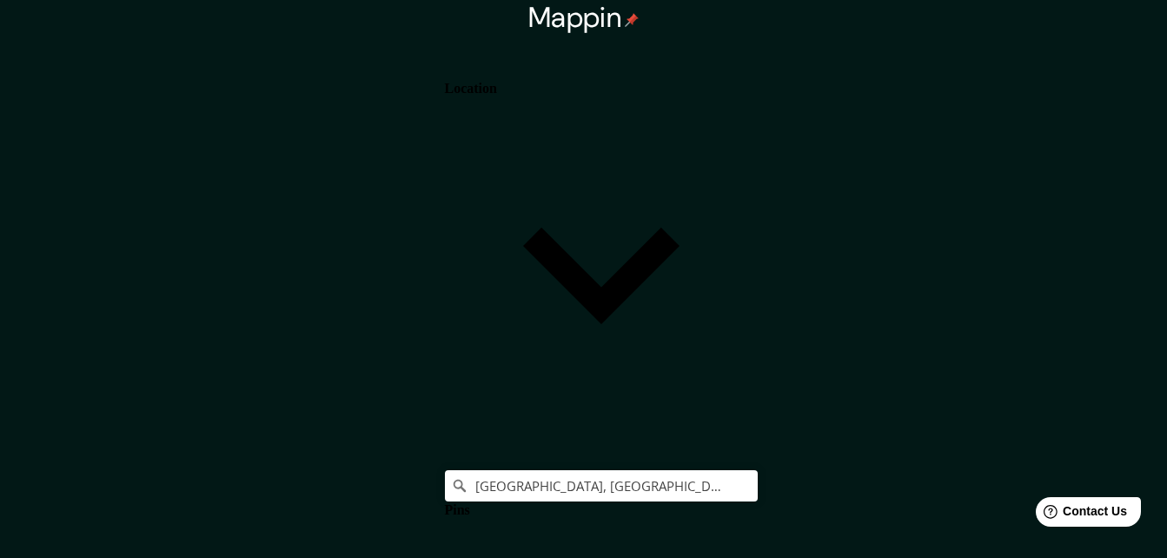
type input "33"
type input "16"
type input "CD"
type input "164"
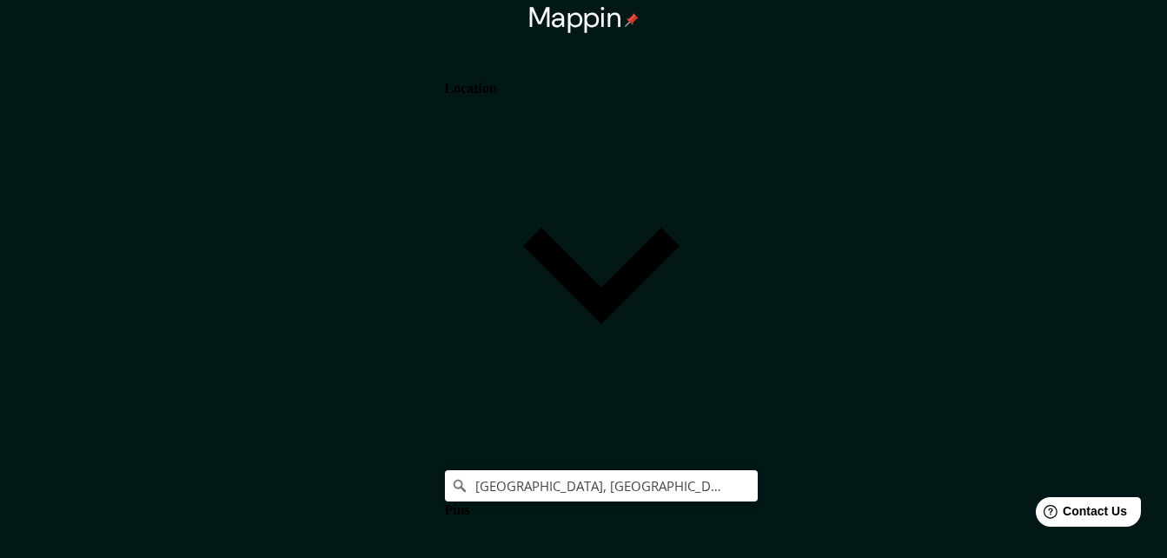
type input "33"
type input "16"
type input "CDM"
type input "164"
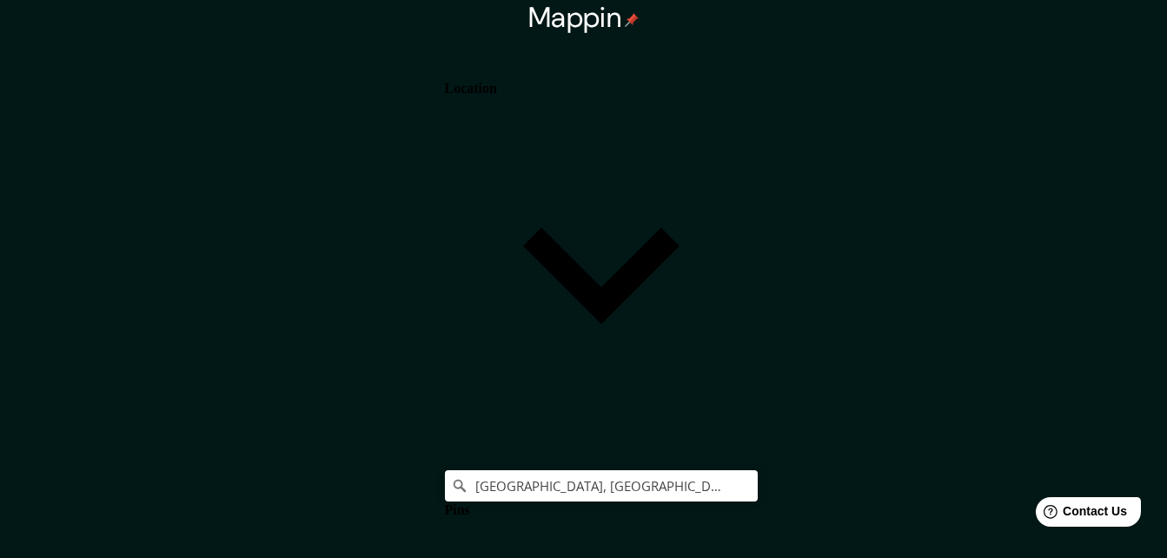
type input "33"
type input "16"
type input "CDMX"
type input "164"
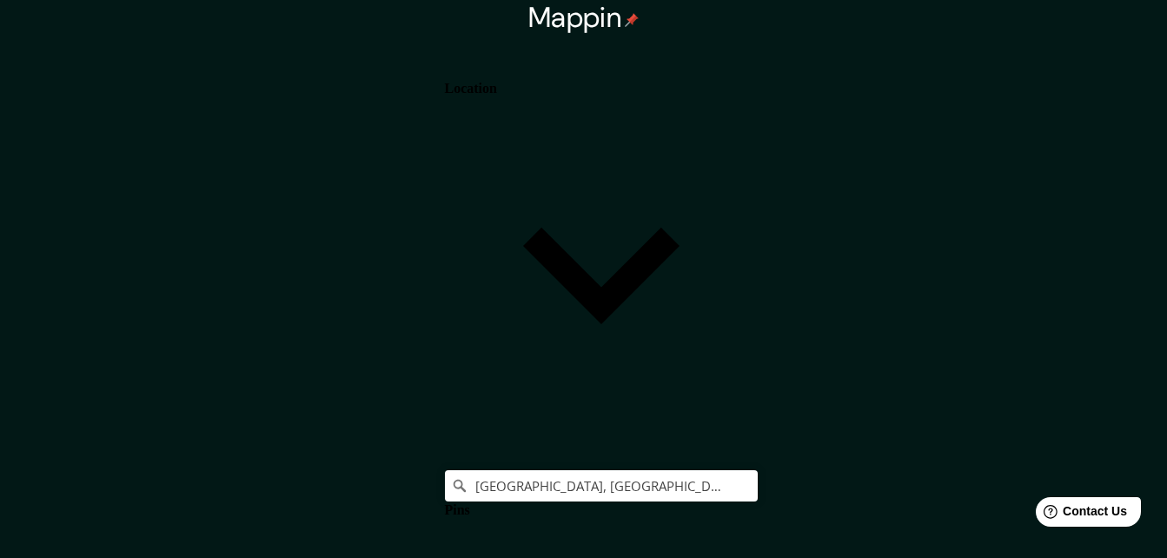
type input "33"
type input "16"
type input "CDMX"
drag, startPoint x: 912, startPoint y: 142, endPoint x: 845, endPoint y: 127, distance: 68.5
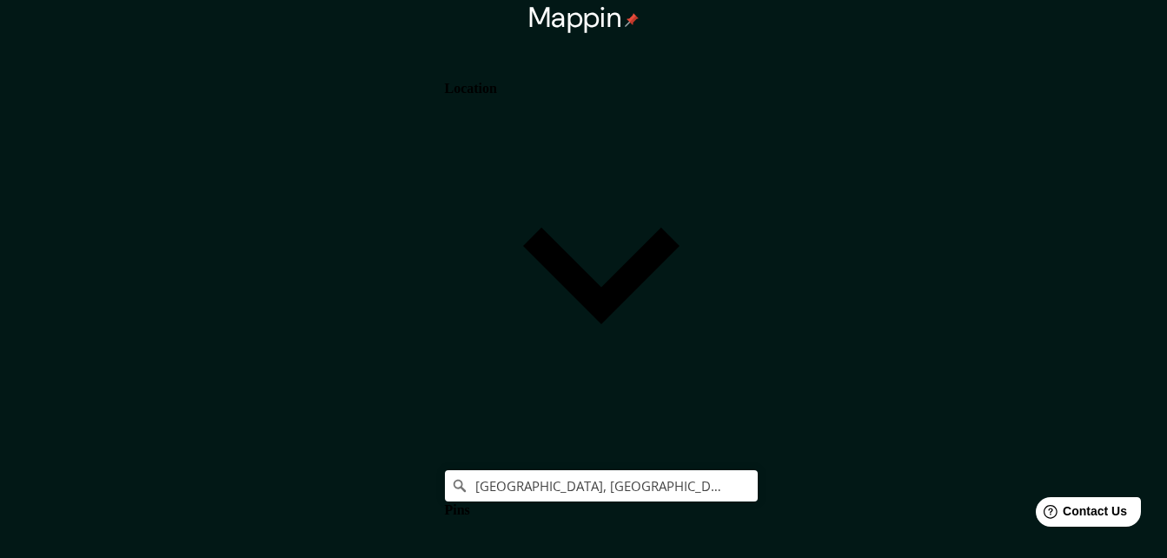
type input "I"
type input "164"
type input "33"
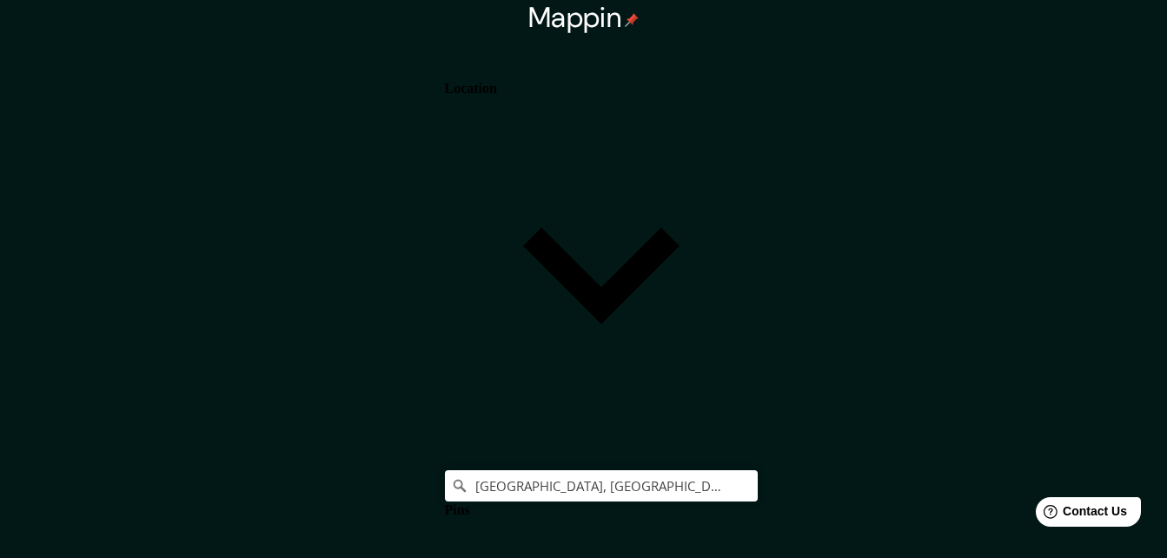
type input "16"
type input "IM"
type input "164"
type input "33"
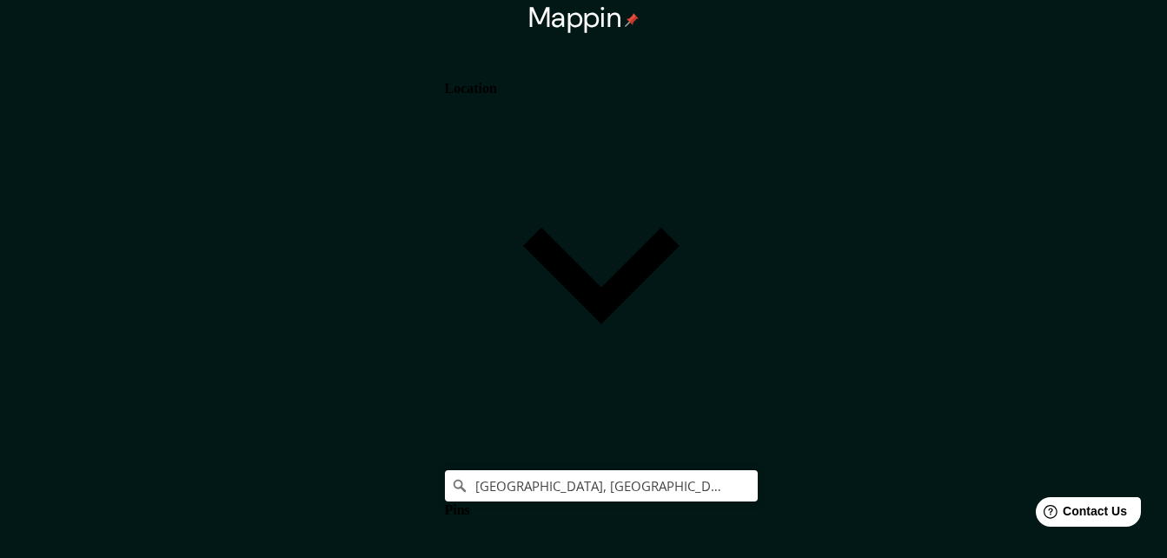
type input "16"
type input "IMA"
type input "164"
type input "33"
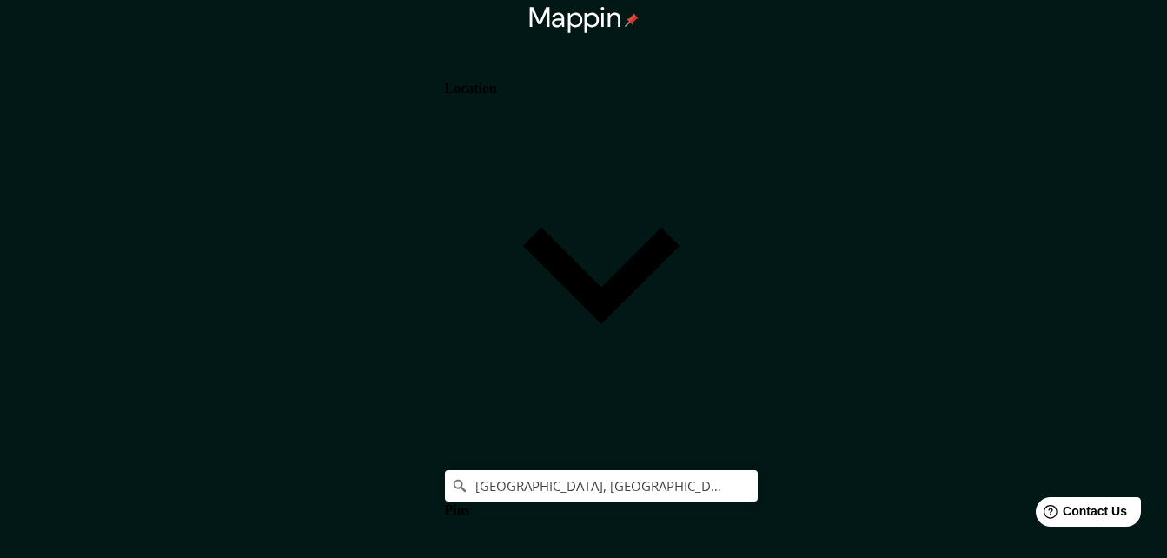
type input "16"
type input "IMAG"
type input "164"
type input "33"
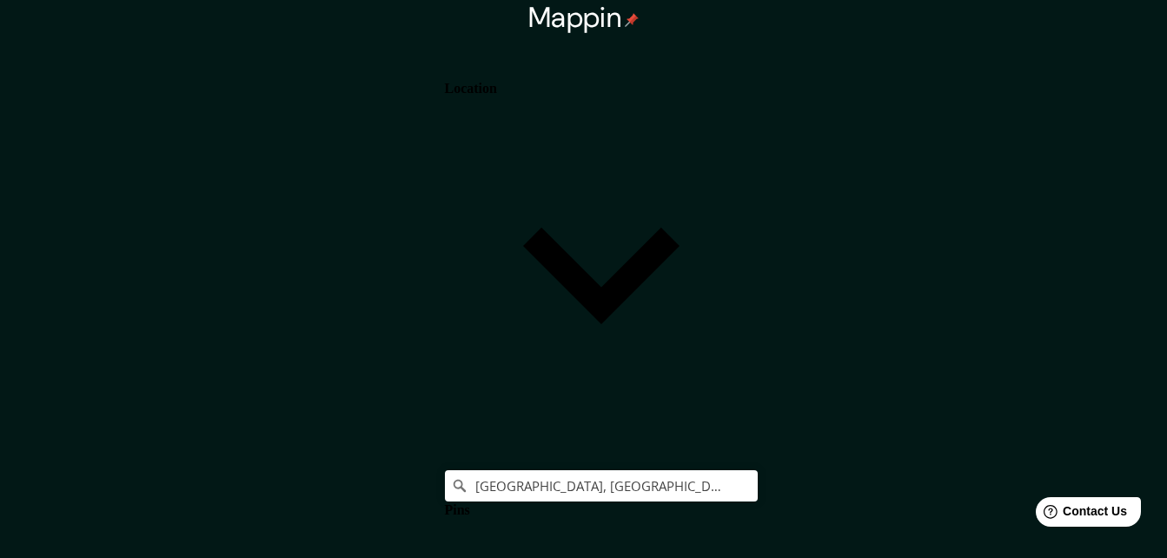
type input "16"
type input "IMAGE"
type input "164"
type input "33"
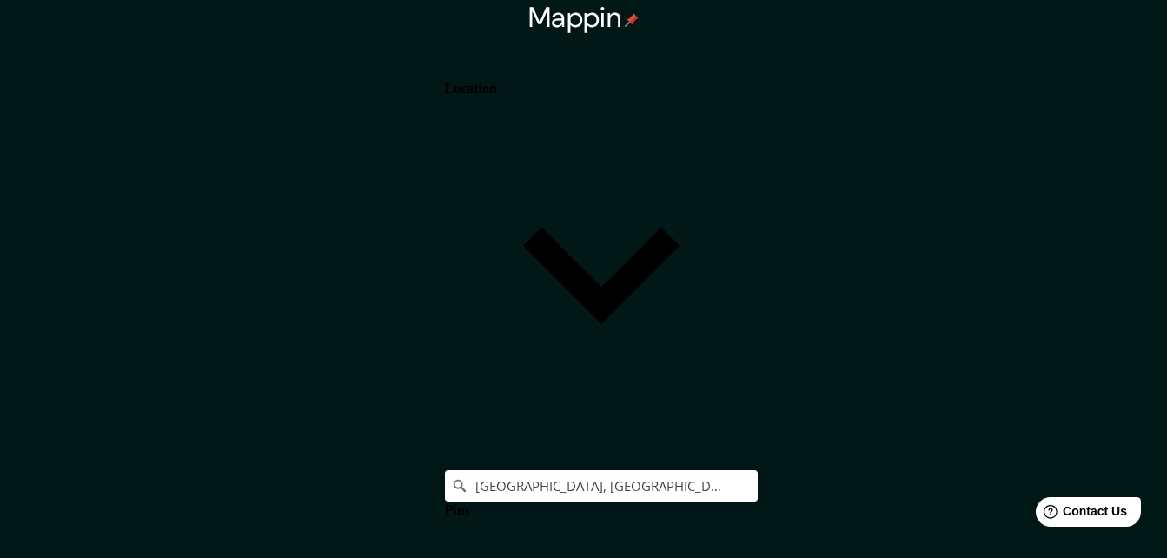
type input "16"
type input "IMAGEN"
type input "164"
type input "33"
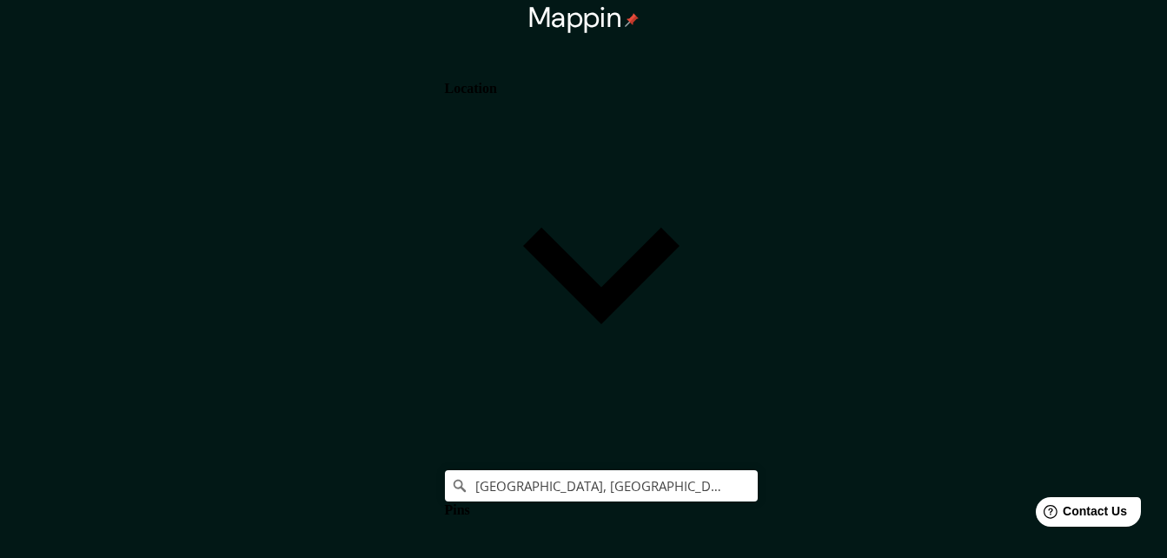
type input "16"
type input "IMAGEN"
type input "164"
type input "33"
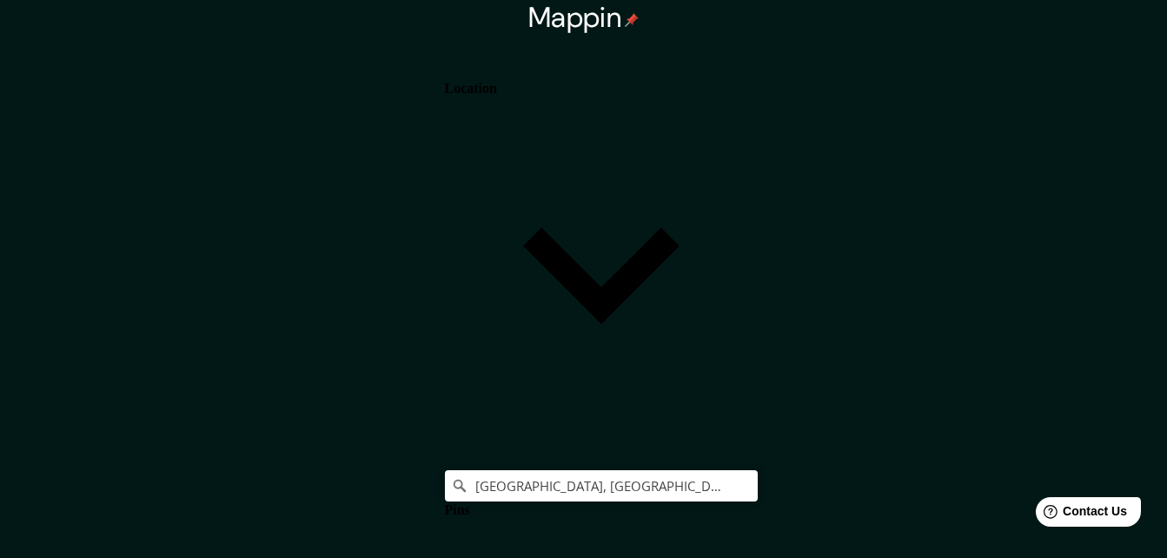
type input "16"
type input "IMAGEN U"
type input "164"
type input "33"
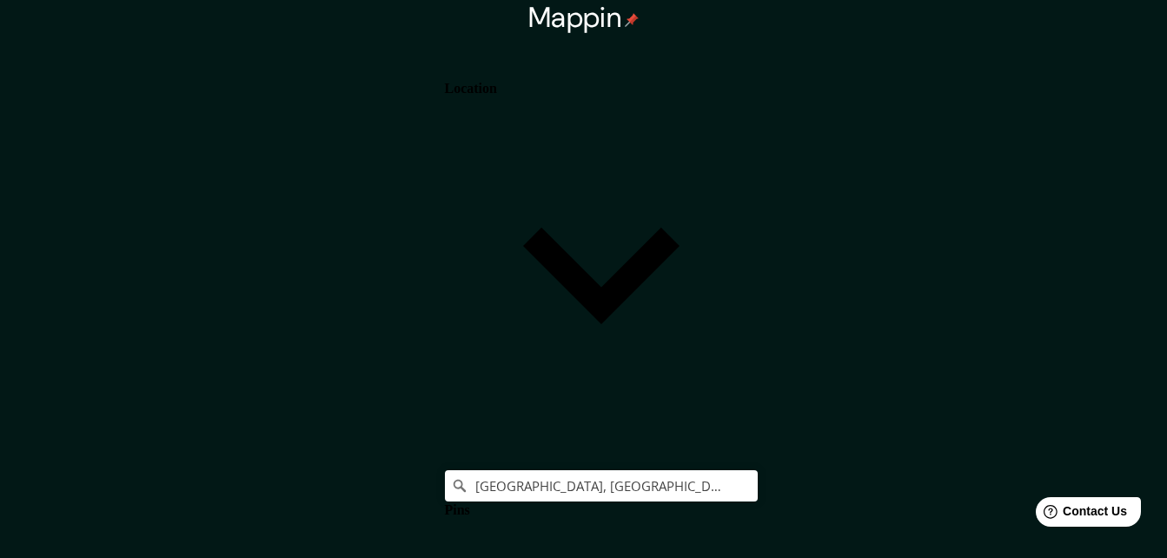
type input "16"
type input "IMAGEN UR"
type input "164"
type input "33"
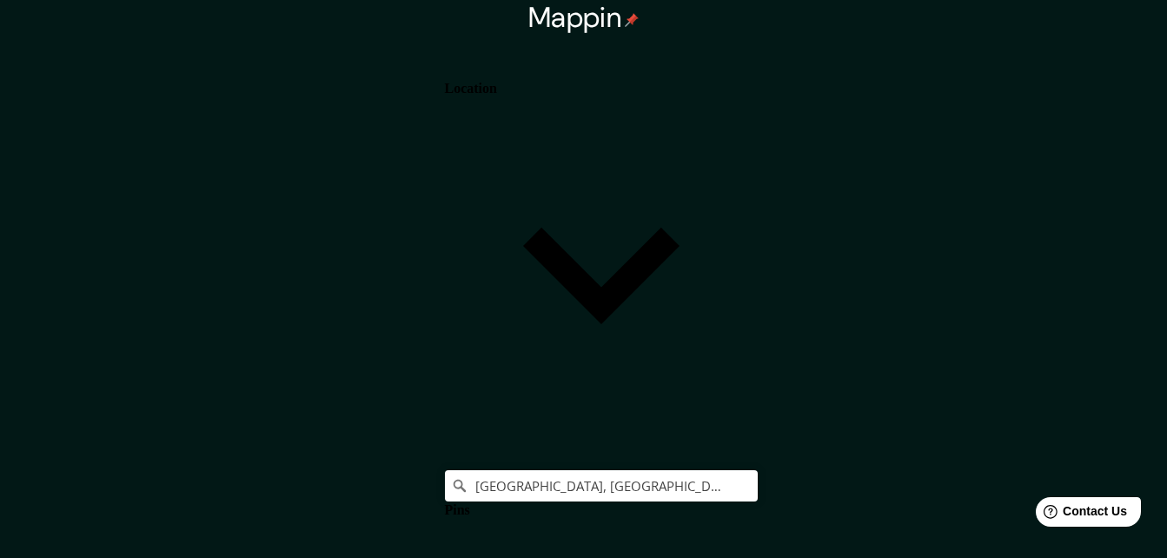
type input "16"
type input "IMAGEN URB"
type input "164"
type input "33"
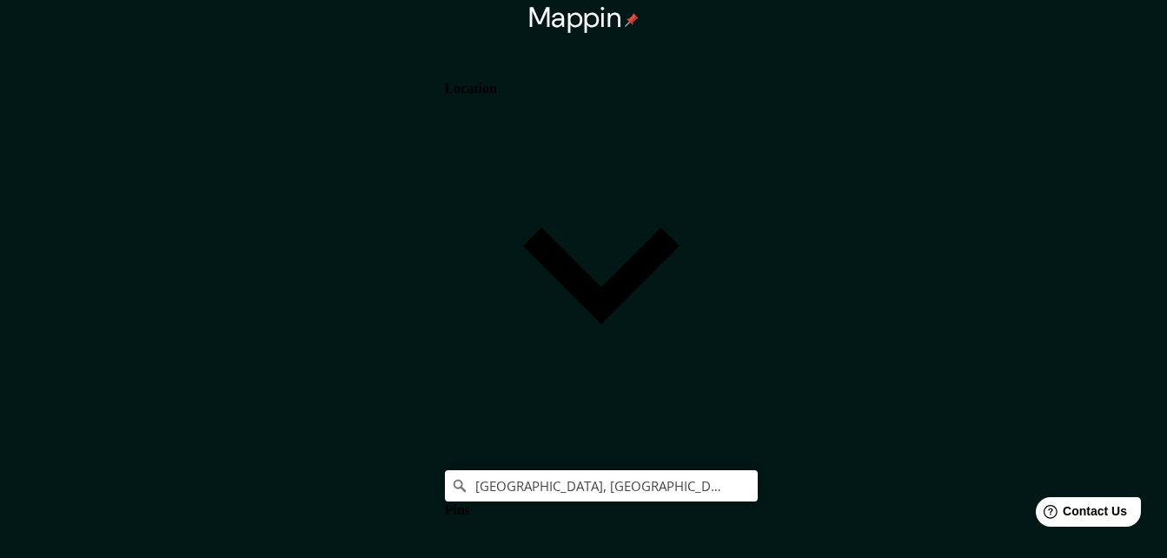
type input "16"
type input "IMAGEN URBA"
type input "164"
type input "33"
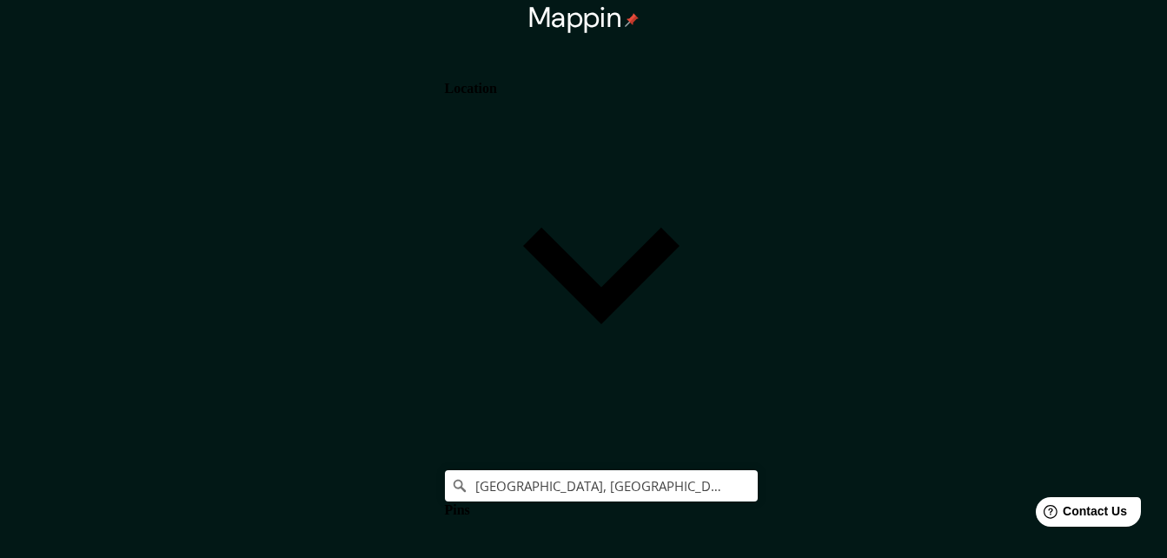
type input "16"
type input "IMAGEN URBAN"
type input "164"
type input "33"
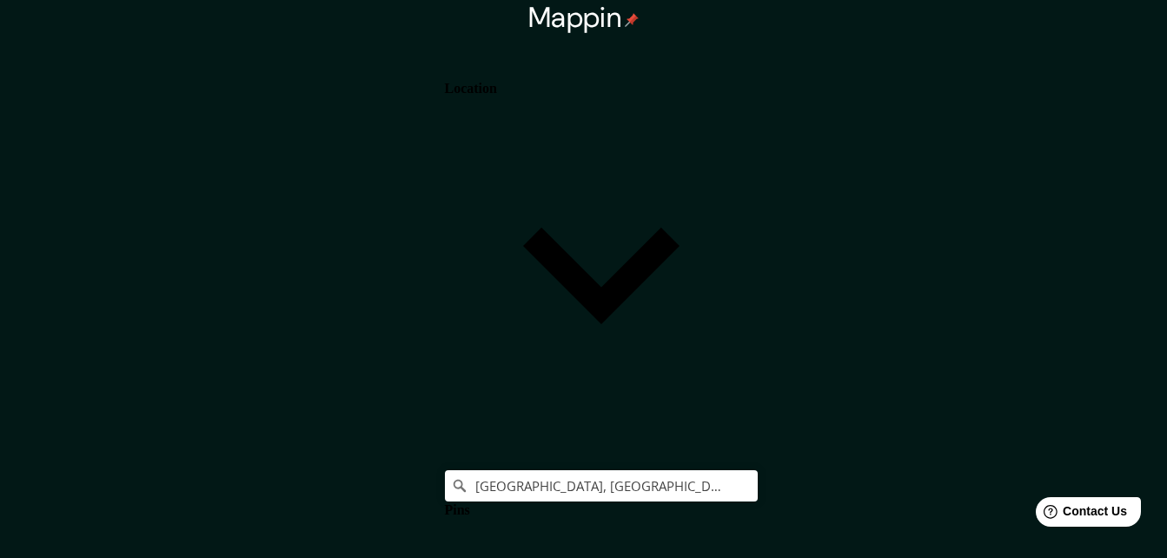
type input "16"
type input "IMAGEN URBANA"
type input "164"
type input "33"
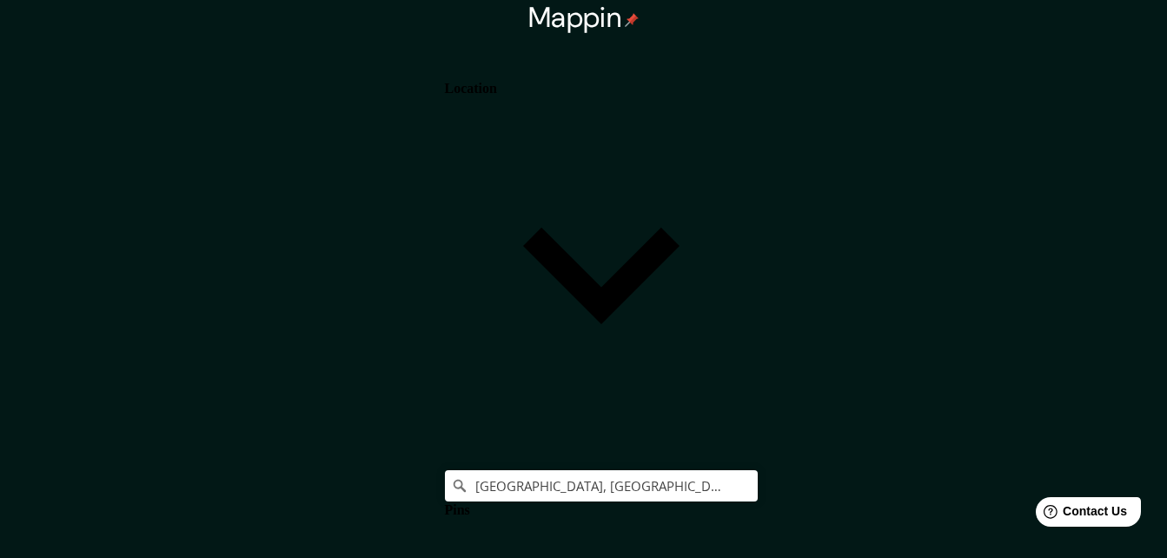
type input "16"
type input "IMAGEN URBANA"
type input "164"
type input "33"
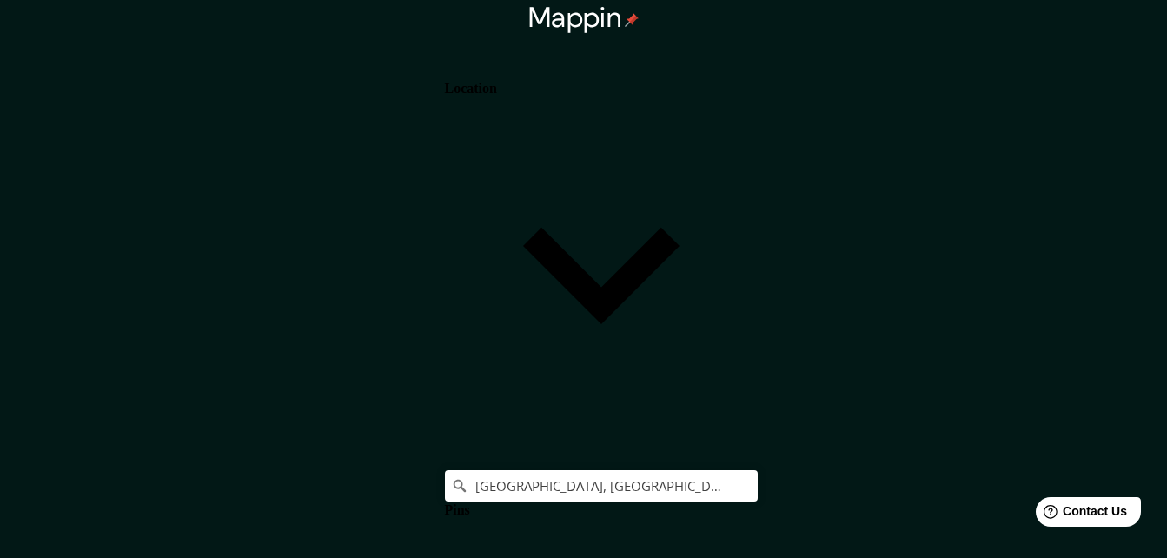
type input "16"
type input "IMAGEN URBANA"
type input "164"
type input "33"
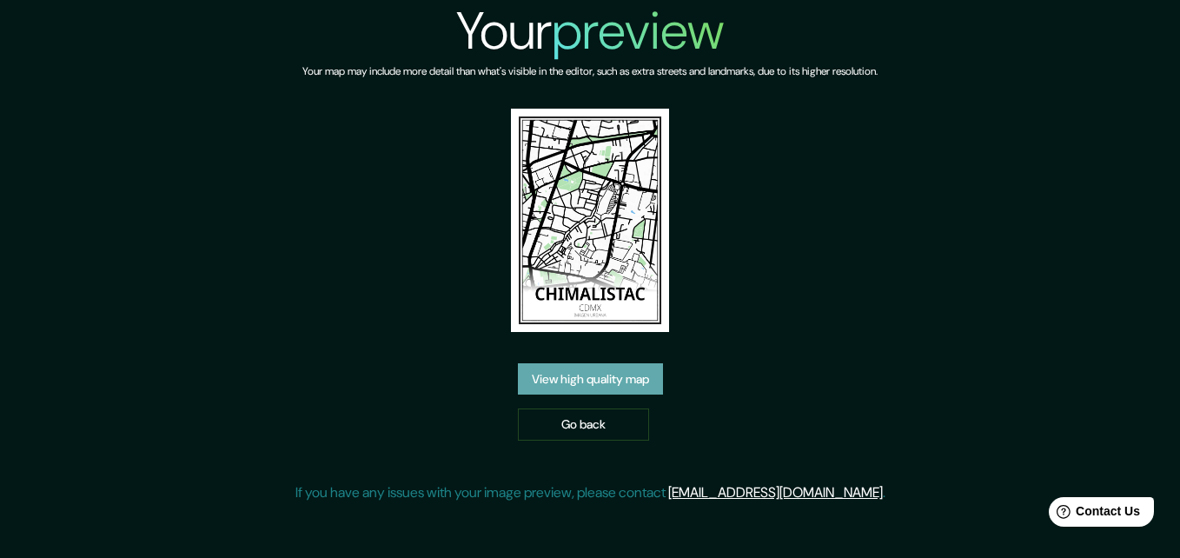
click at [640, 380] on link "View high quality map" at bounding box center [590, 379] width 145 height 32
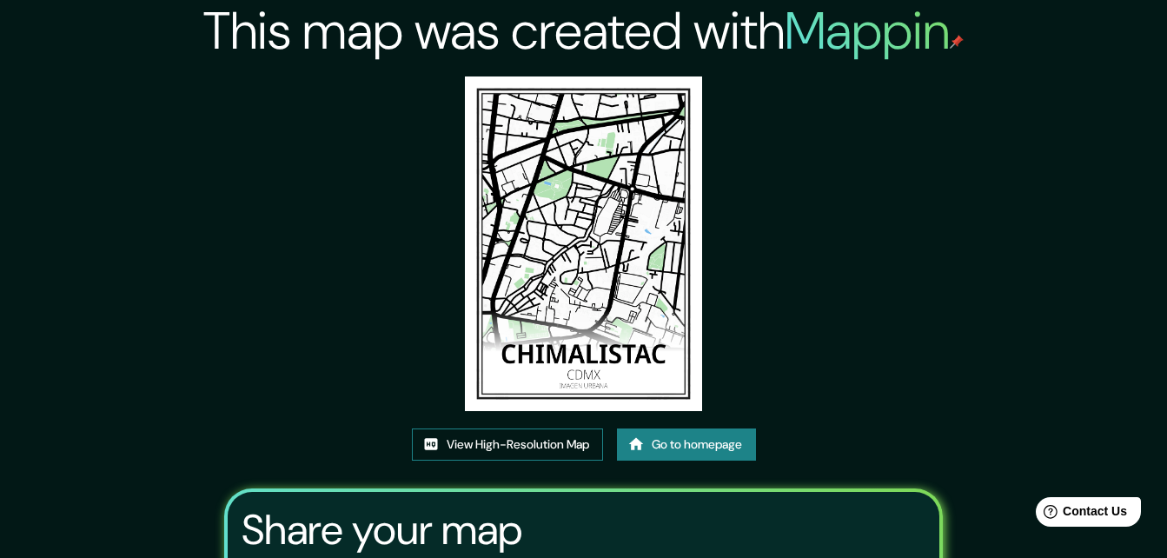
click at [542, 445] on link "View High-Resolution Map" at bounding box center [507, 444] width 191 height 32
